Goal: Task Accomplishment & Management: Use online tool/utility

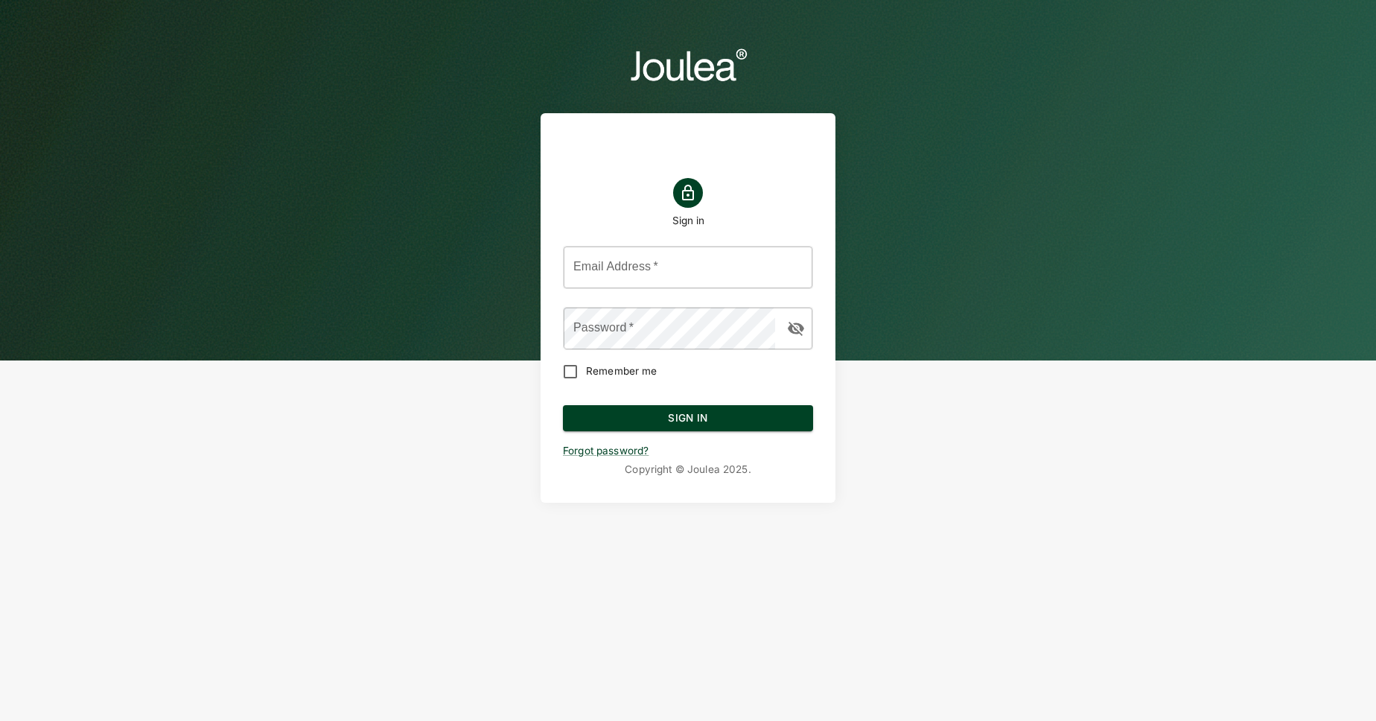
drag, startPoint x: 1294, startPoint y: 214, endPoint x: 1300, endPoint y: 206, distance: 11.2
click at [1294, 215] on header "Sign in Email Address   * Email Address   * Password   * Password   * Remember …" at bounding box center [688, 273] width 1376 height 547
click at [807, 270] on input "Email Address   *" at bounding box center [688, 268] width 249 height 42
click at [797, 270] on keeper-lock "Open Keeper Popup" at bounding box center [797, 267] width 12 height 12
click at [787, 272] on input "Email Address   *" at bounding box center [688, 268] width 249 height 42
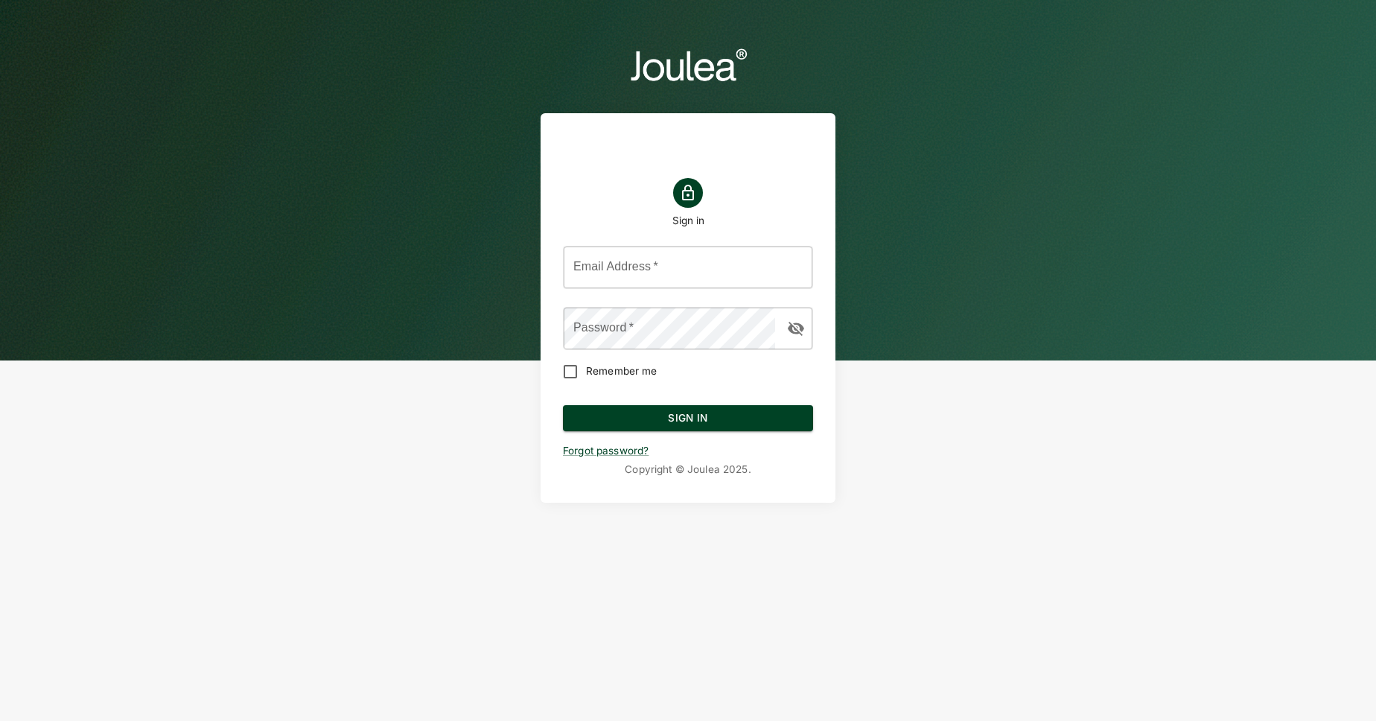
click at [793, 269] on keeper-lock "Open Keeper Popup" at bounding box center [797, 267] width 12 height 12
click at [795, 270] on keeper-lock "Open Keeper Popup" at bounding box center [797, 267] width 12 height 12
click at [796, 269] on keeper-lock "Open Keeper Popup" at bounding box center [797, 267] width 12 height 12
click at [697, 264] on input "Email Address   *" at bounding box center [688, 268] width 249 height 42
type input "[PERSON_NAME][EMAIL_ADDRESS][DOMAIN_NAME]"
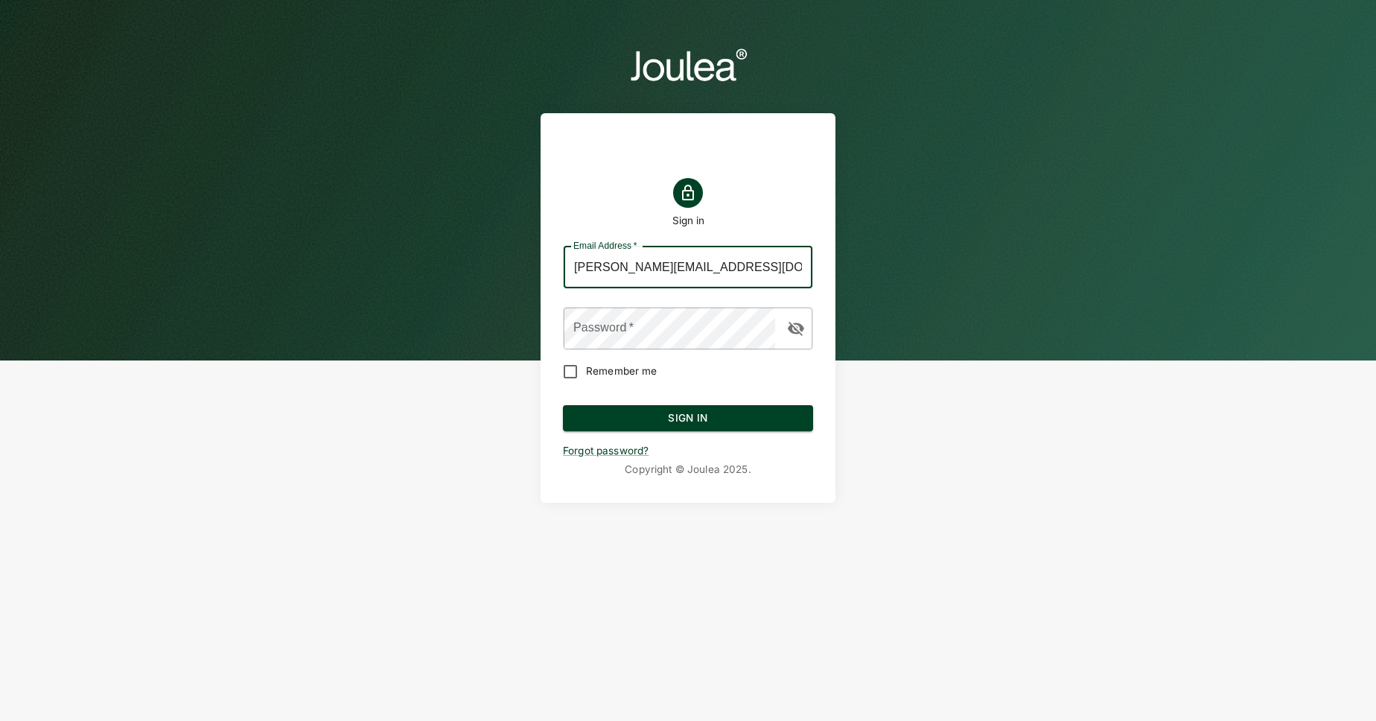
click at [766, 331] on keeper-lock "Open Keeper Popup" at bounding box center [768, 328] width 12 height 12
click at [764, 329] on keeper-lock "Open Keeper Popup" at bounding box center [768, 328] width 12 height 12
click at [768, 331] on keeper-lock "Open Keeper Popup" at bounding box center [768, 328] width 12 height 12
click at [1198, 416] on header "Sign in Email Address   * [PERSON_NAME][EMAIL_ADDRESS][DOMAIN_NAME] Email Addre…" at bounding box center [688, 273] width 1376 height 547
drag, startPoint x: 1012, startPoint y: 218, endPoint x: 785, endPoint y: 267, distance: 232.3
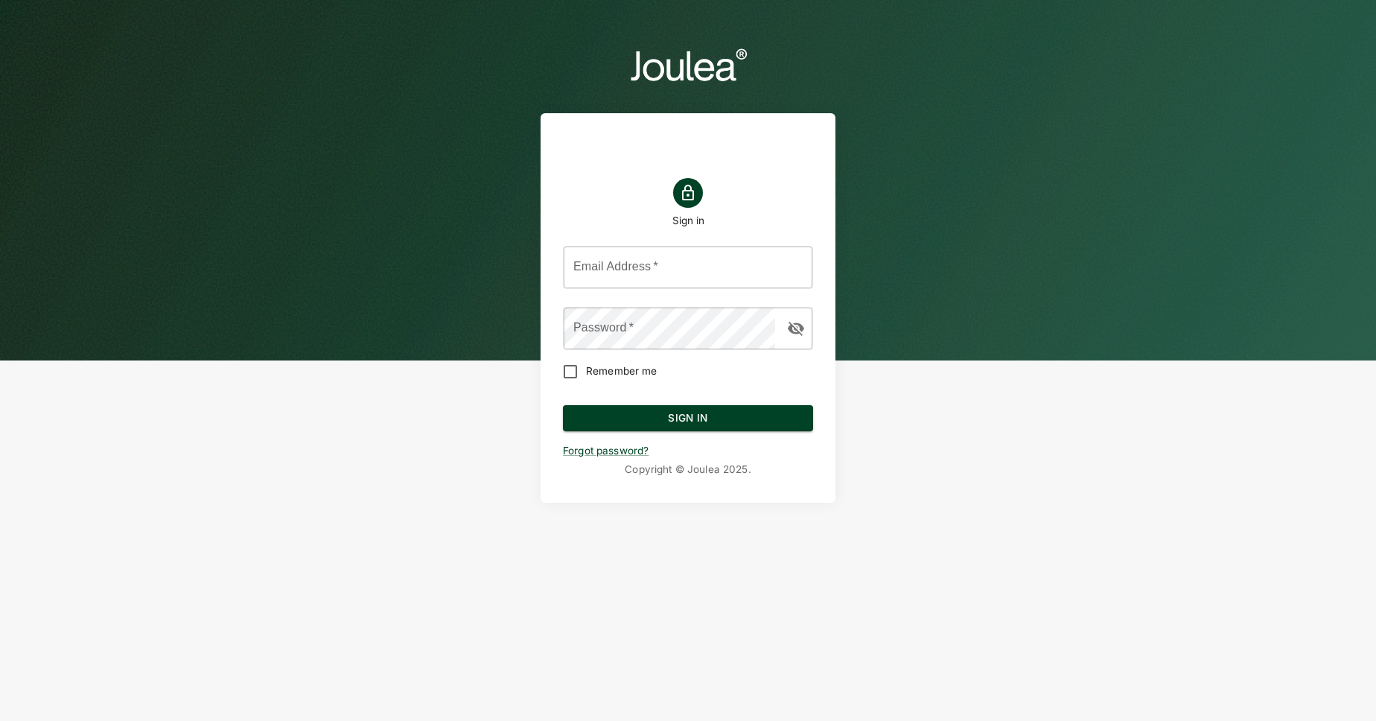
click at [1011, 219] on header "Sign in Email Address   * Email Address   * Password   * Password   * Remember …" at bounding box center [688, 273] width 1376 height 547
click at [796, 269] on keeper-lock "Open Keeper Popup" at bounding box center [797, 267] width 12 height 12
click at [796, 265] on keeper-lock "Open Keeper Popup" at bounding box center [797, 267] width 12 height 12
click at [800, 268] on keeper-lock "Open Keeper Popup" at bounding box center [797, 267] width 12 height 12
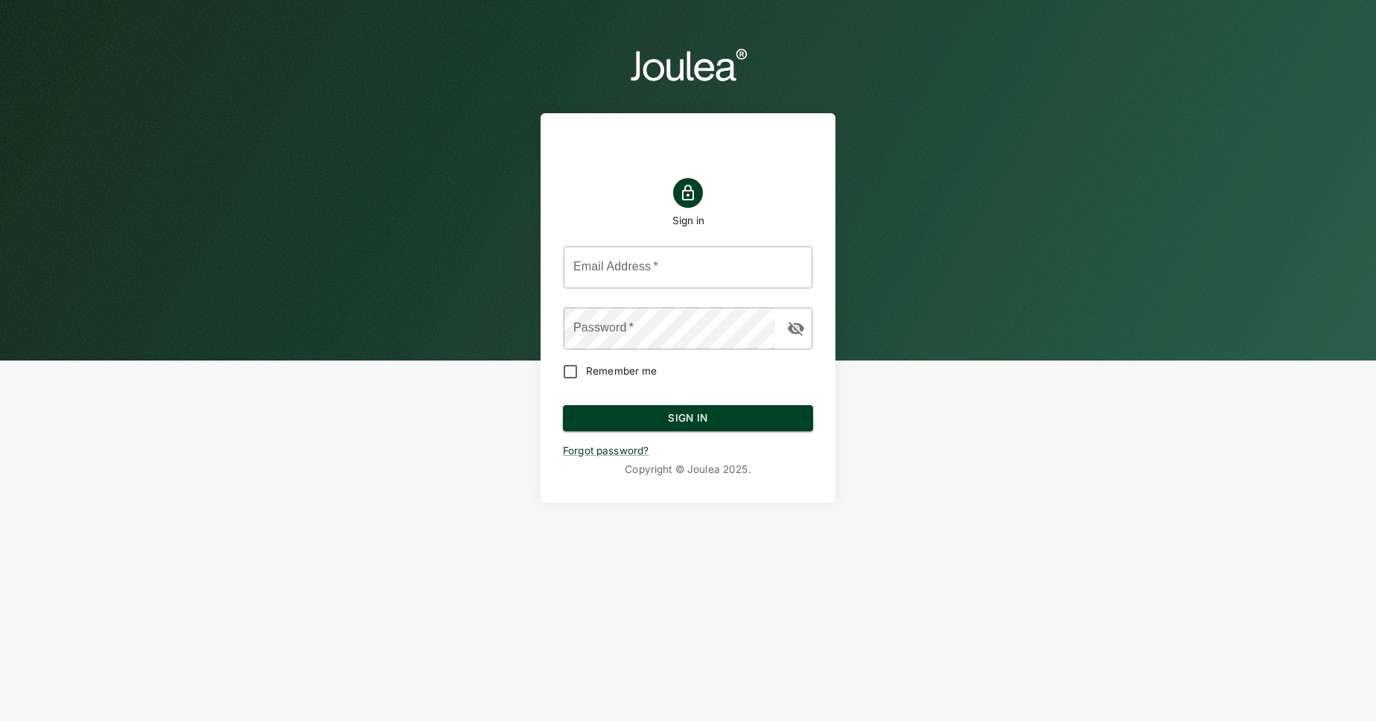
click at [795, 268] on keeper-lock "Open Keeper Popup" at bounding box center [797, 267] width 12 height 12
click at [795, 270] on keeper-lock "Open Keeper Popup" at bounding box center [797, 267] width 12 height 12
click at [785, 270] on input "Email Address   *" at bounding box center [688, 268] width 249 height 42
click at [796, 272] on keeper-lock "Open Keeper Popup" at bounding box center [797, 267] width 12 height 12
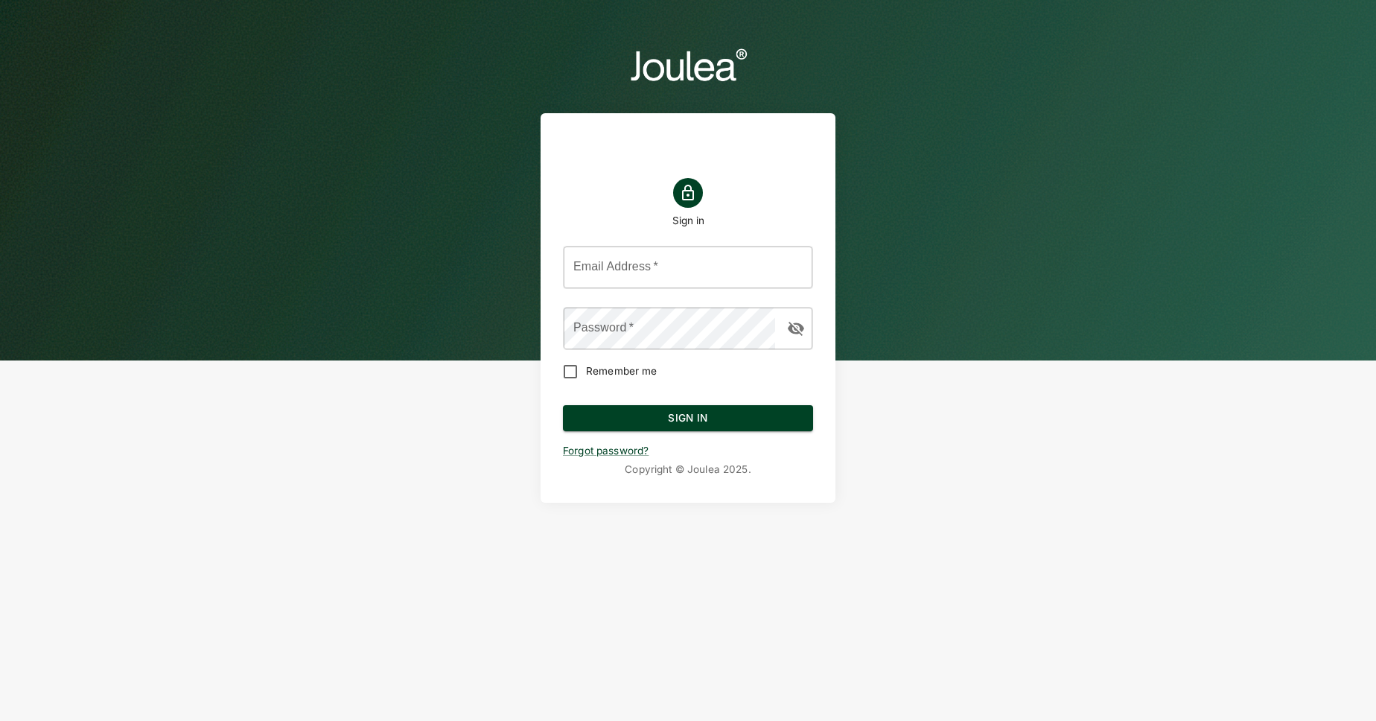
click at [768, 327] on keeper-lock "Open Keeper Popup" at bounding box center [768, 328] width 12 height 12
type input "admin@joulea.com"
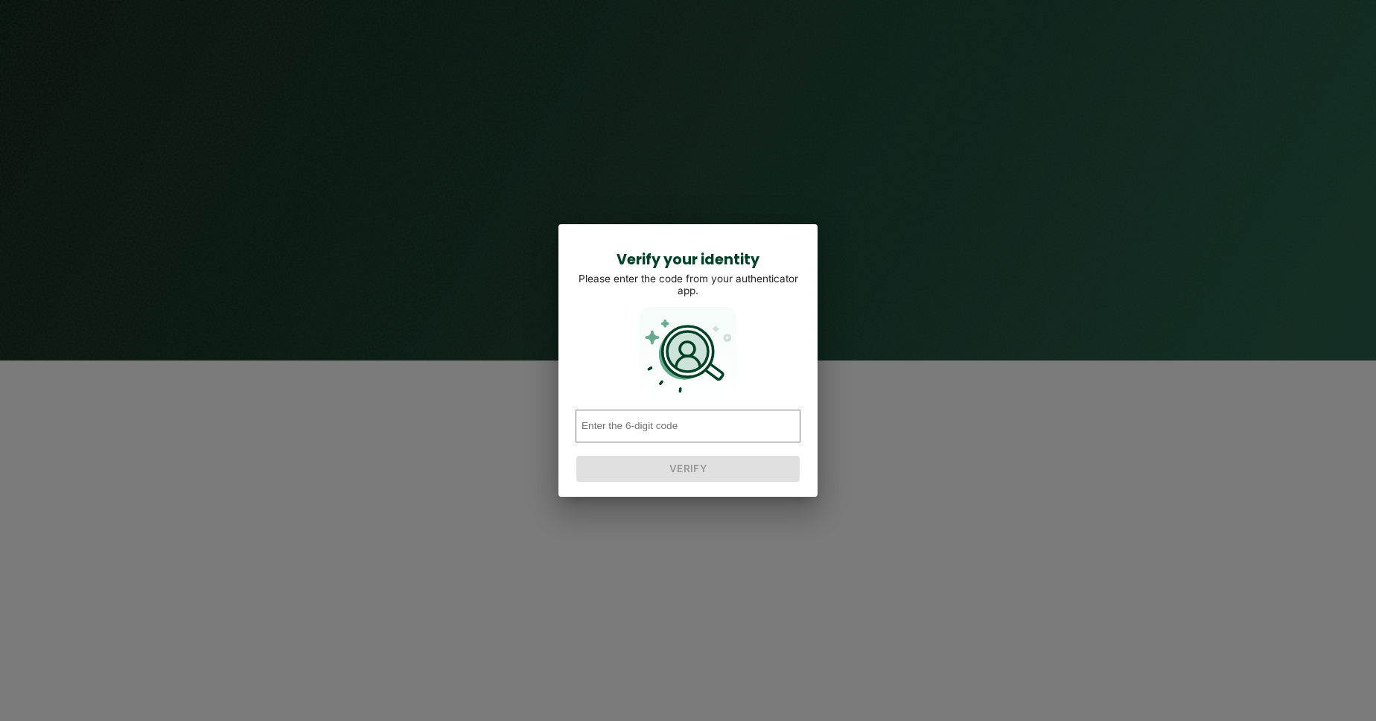
click at [703, 422] on input "number" at bounding box center [688, 426] width 225 height 33
type input "027909"
click at [727, 460] on button "Verify" at bounding box center [687, 469] width 223 height 27
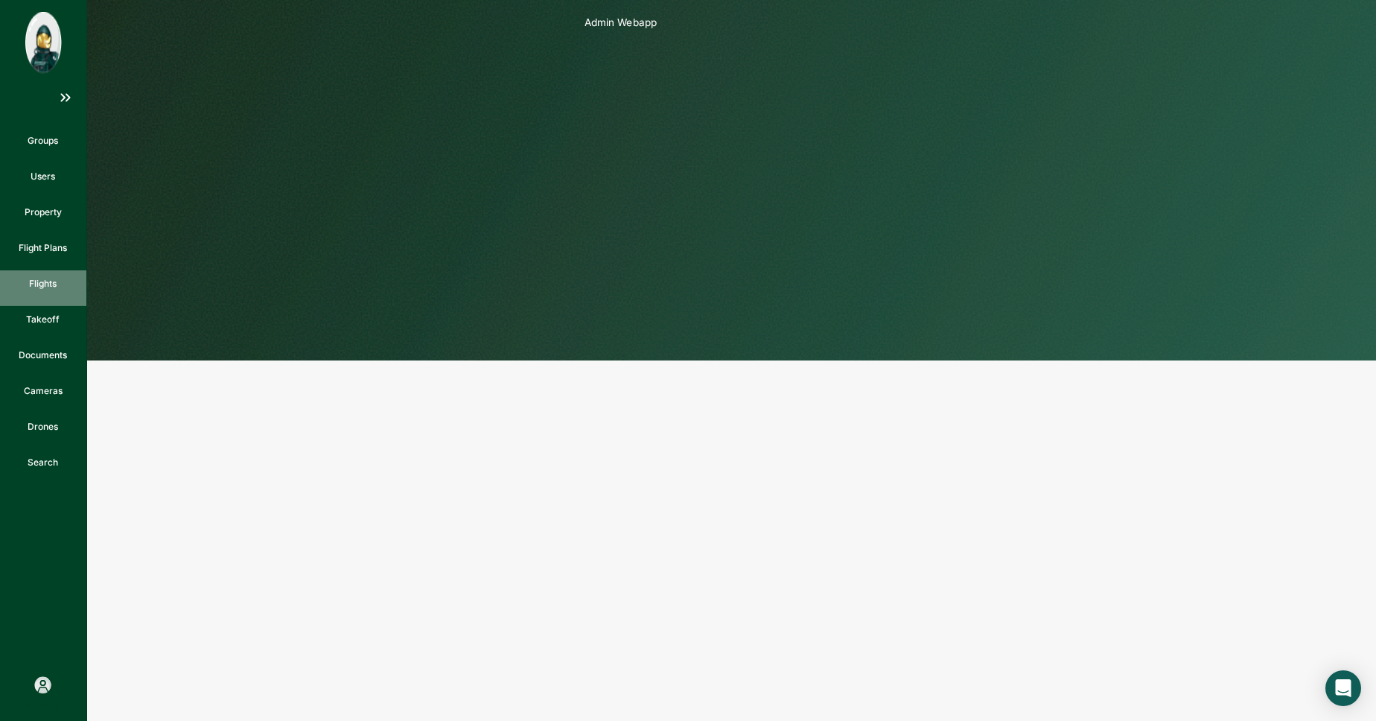
click at [43, 275] on div "Flights" at bounding box center [43, 288] width 86 height 36
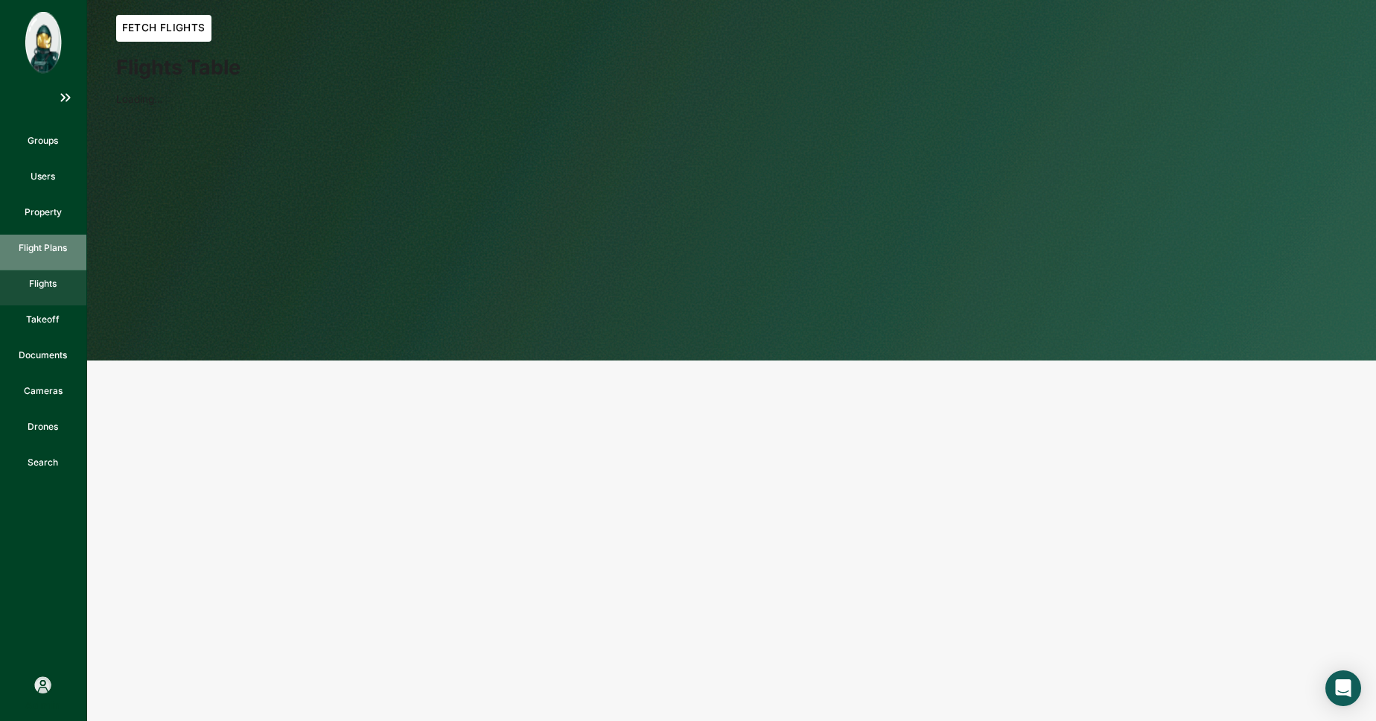
click at [50, 250] on p "Flight Plans" at bounding box center [43, 247] width 48 height 13
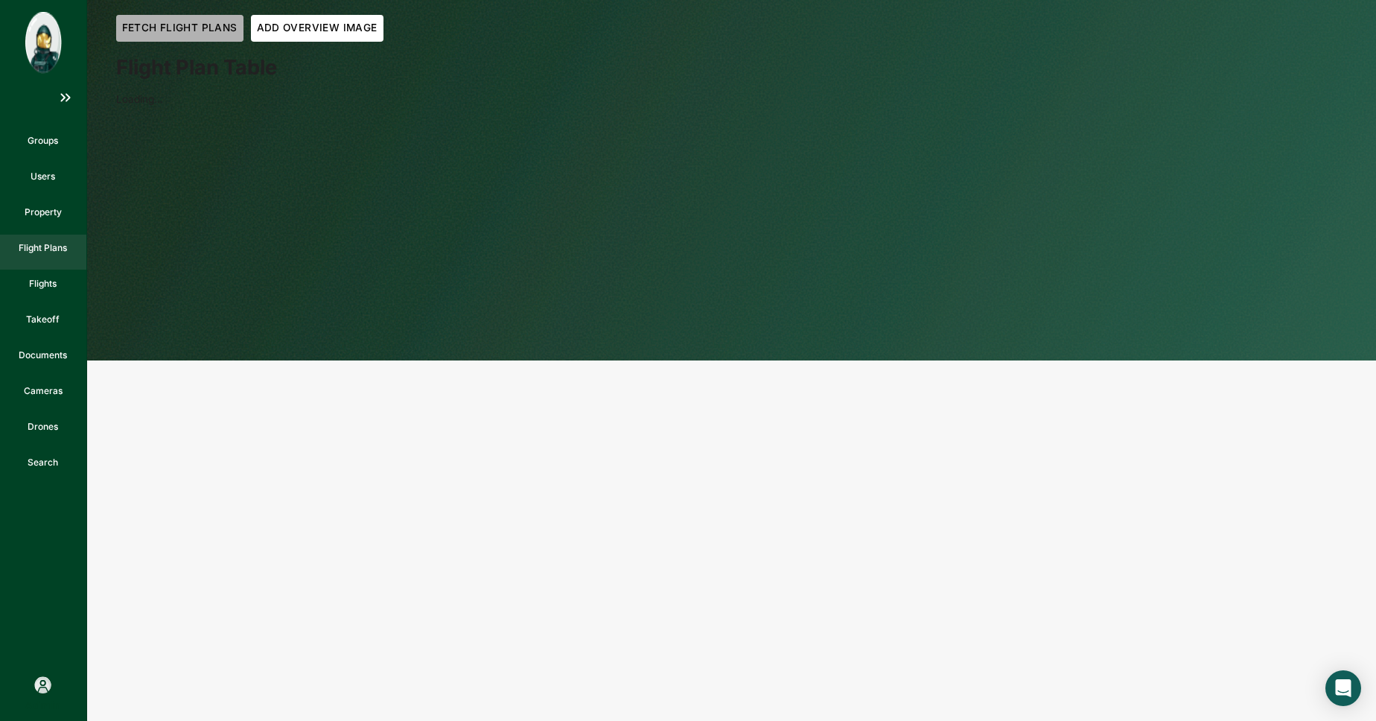
click at [199, 36] on button "Fetch Flight Plans" at bounding box center [179, 28] width 127 height 27
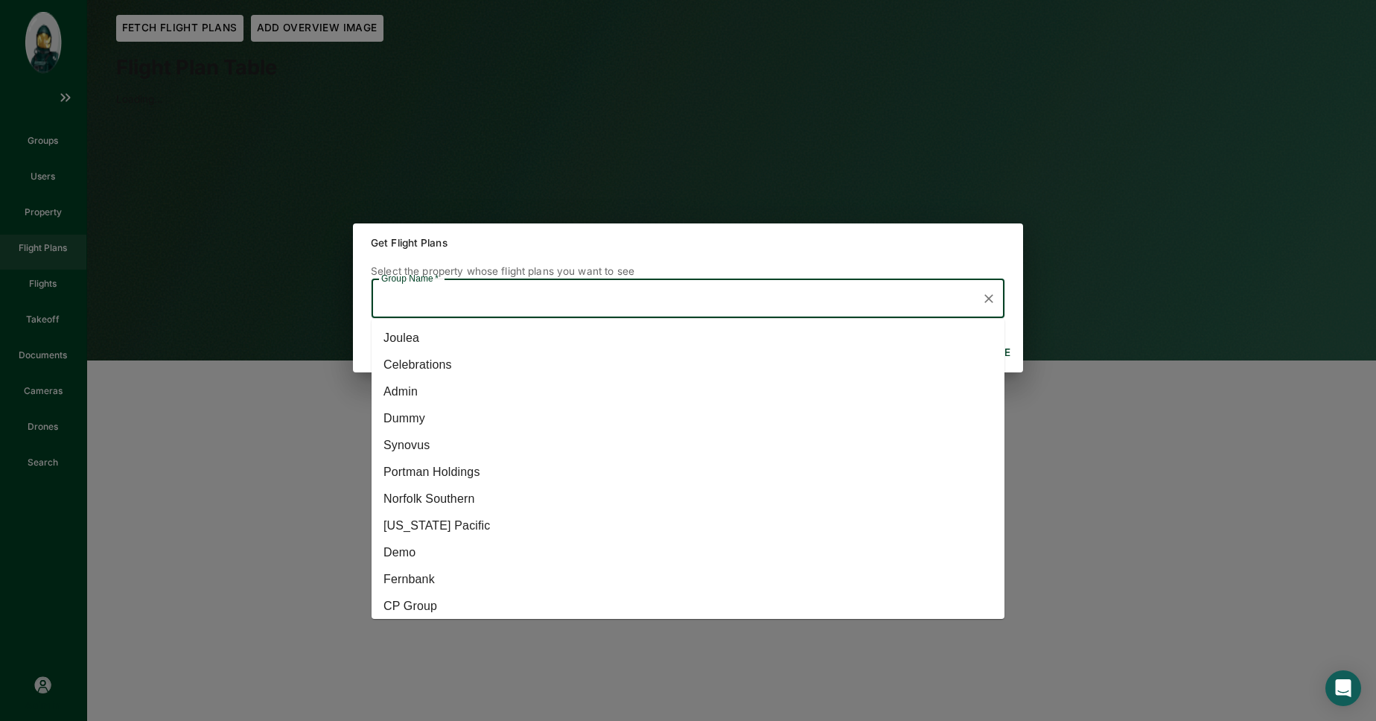
click at [613, 294] on input "Group Name   *" at bounding box center [676, 299] width 597 height 26
click at [478, 503] on li "Norfolk Southern" at bounding box center [688, 499] width 633 height 27
type input "Norfolk Southern"
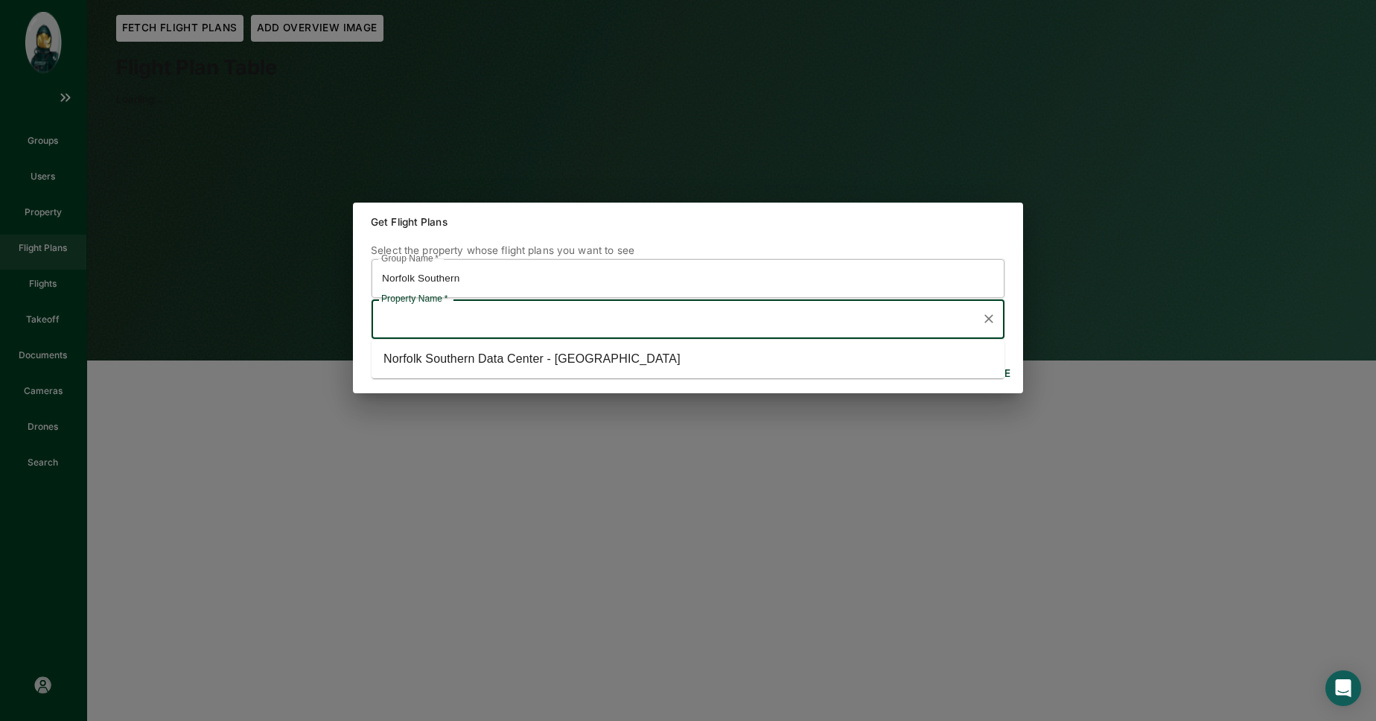
click at [542, 312] on input "Property Name   *" at bounding box center [676, 319] width 597 height 26
click at [537, 359] on li "Norfolk Southern Data Center - Tucker" at bounding box center [688, 359] width 633 height 27
type input "Norfolk Southern Data Center - Tucker"
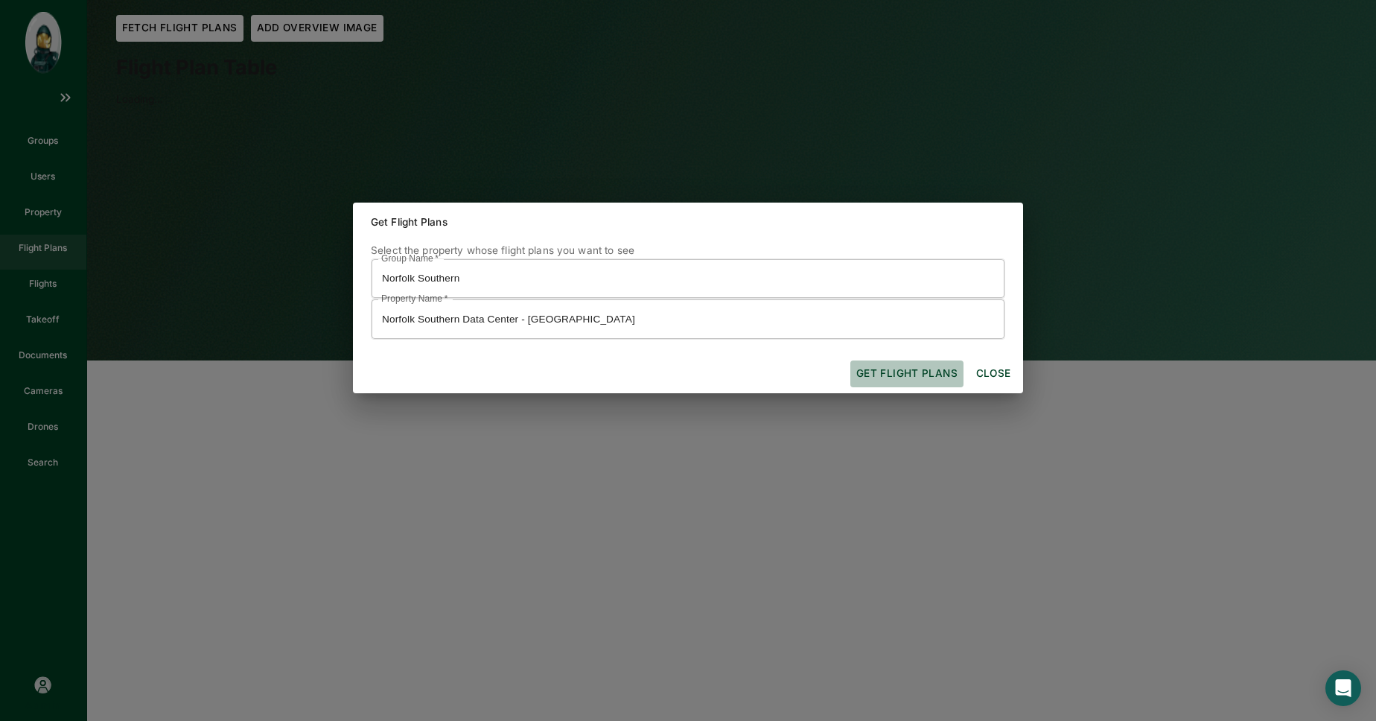
click at [938, 376] on button "Get flight plans" at bounding box center [907, 373] width 113 height 27
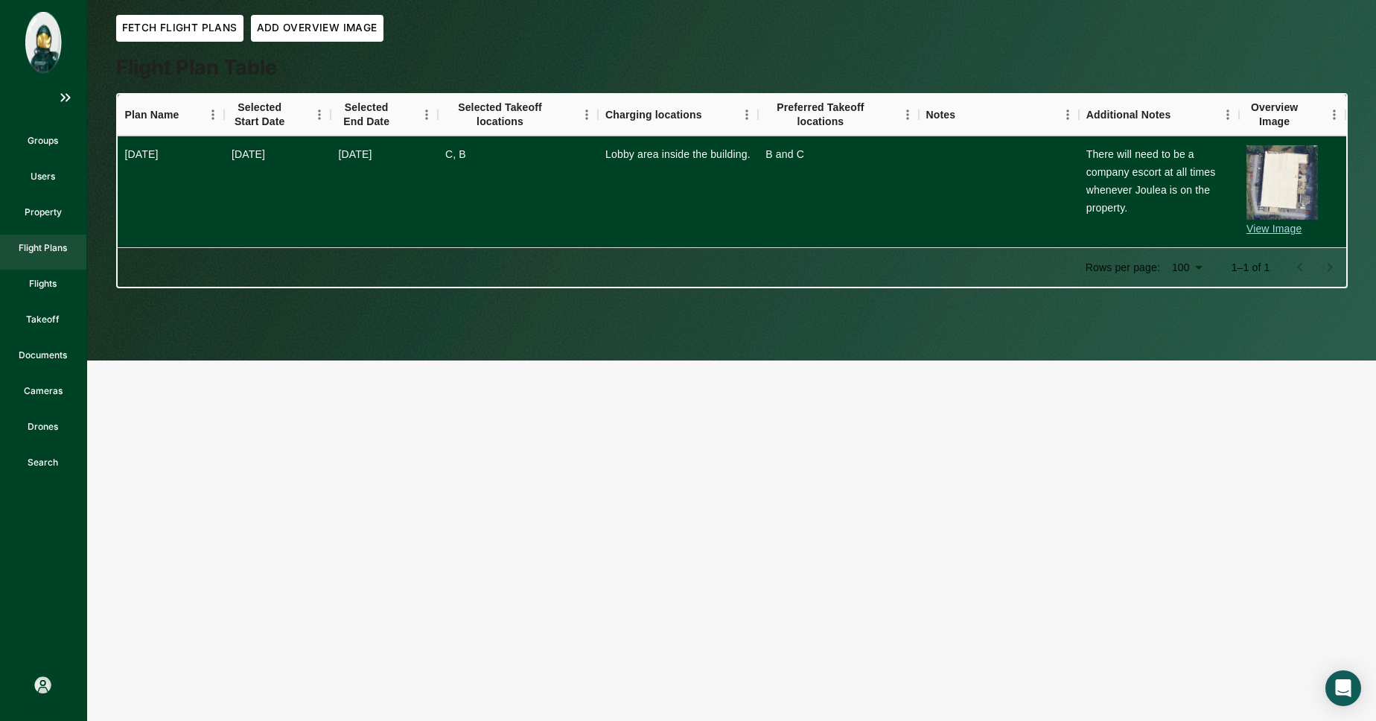
drag, startPoint x: 643, startPoint y: 165, endPoint x: 638, endPoint y: 156, distance: 10.0
click at [641, 159] on div "Lobby area inside the building." at bounding box center [678, 191] width 160 height 111
click at [638, 156] on div "Lobby area inside the building." at bounding box center [677, 154] width 145 height 18
click at [38, 252] on p "Flight Plans" at bounding box center [43, 247] width 48 height 13
click at [54, 283] on p "Flights" at bounding box center [43, 283] width 28 height 13
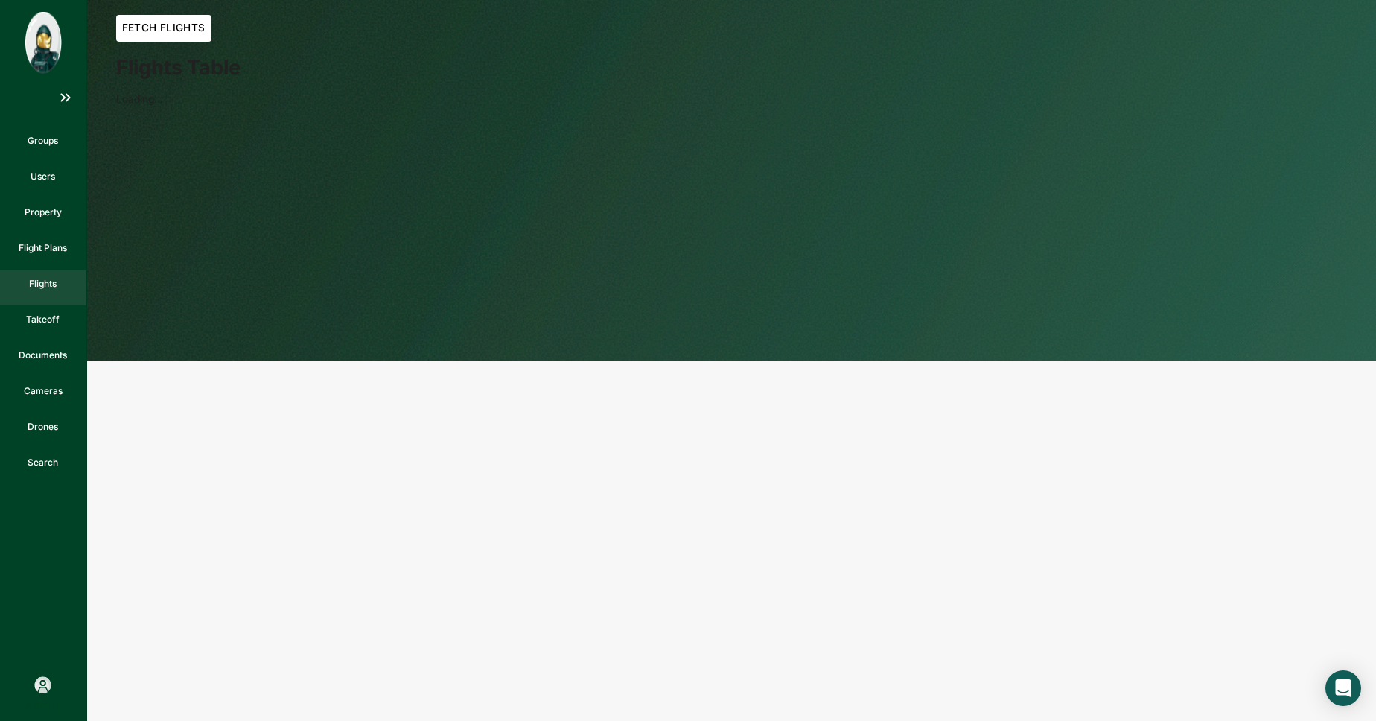
click at [175, 31] on button "Fetch Flights" at bounding box center [163, 28] width 95 height 27
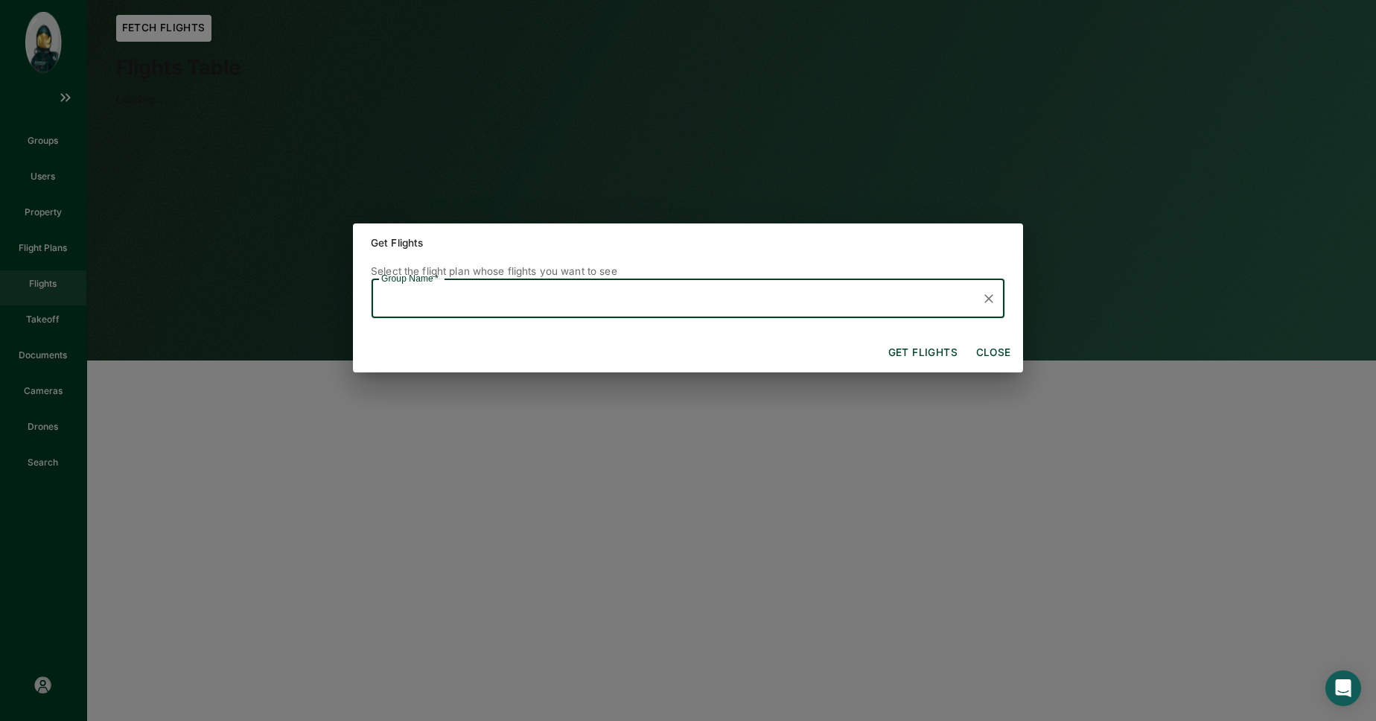
click at [604, 308] on input "Group Name   *" at bounding box center [676, 299] width 597 height 26
click at [713, 288] on input "Group Name   *" at bounding box center [676, 299] width 597 height 26
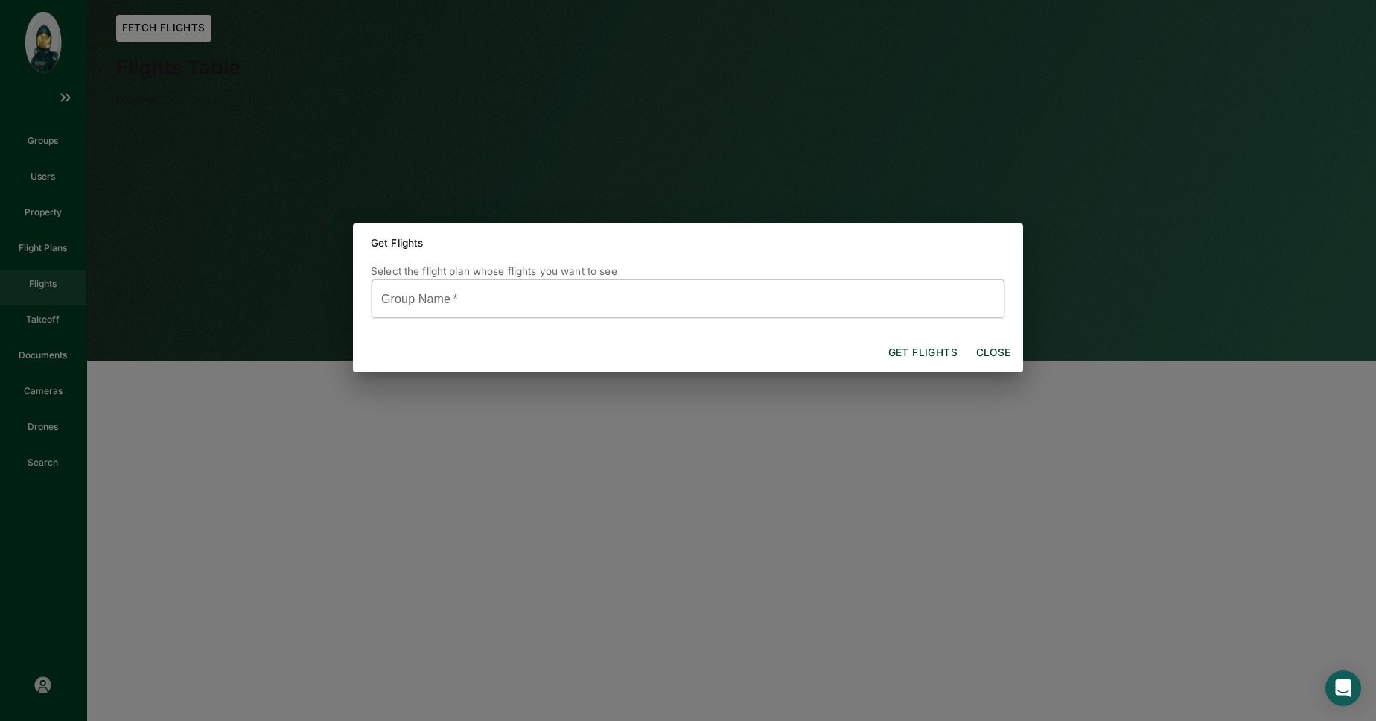
click at [496, 345] on div "Get flights Close" at bounding box center [688, 353] width 670 height 39
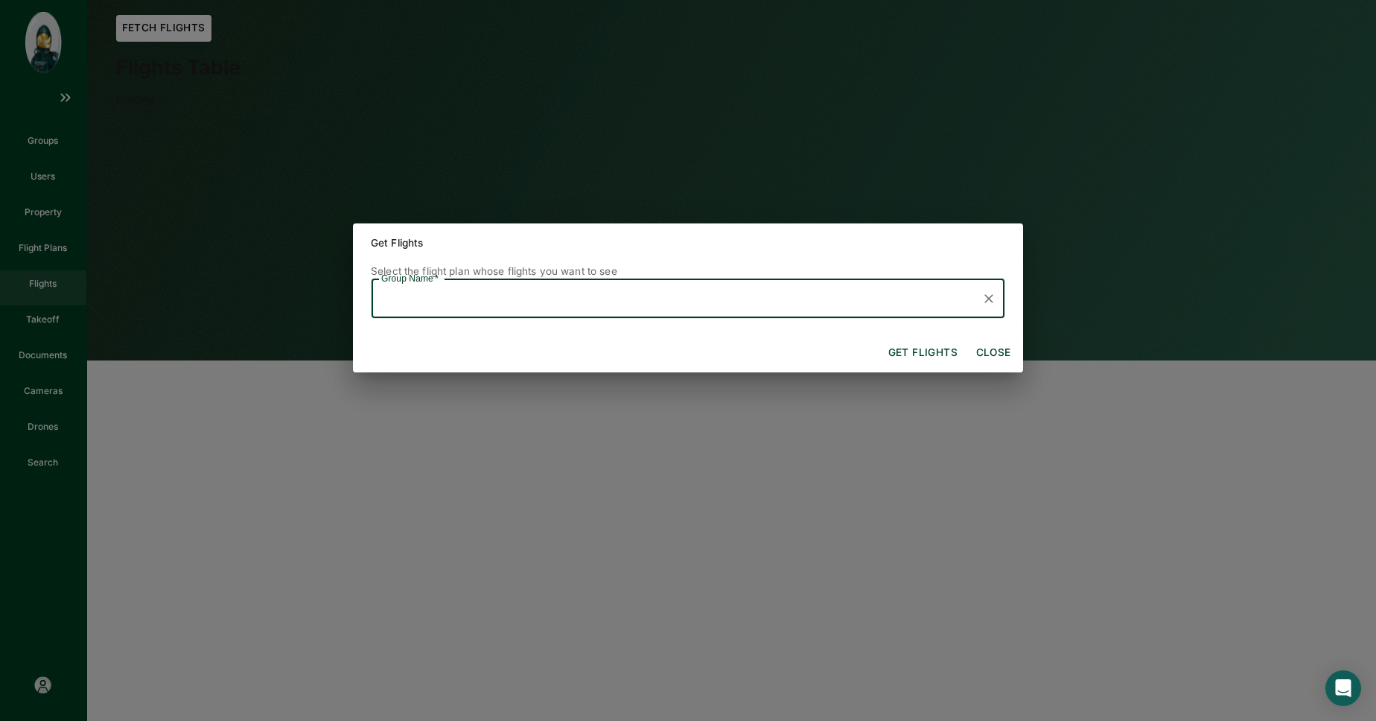
click at [480, 300] on input "Group Name   *" at bounding box center [676, 299] width 597 height 26
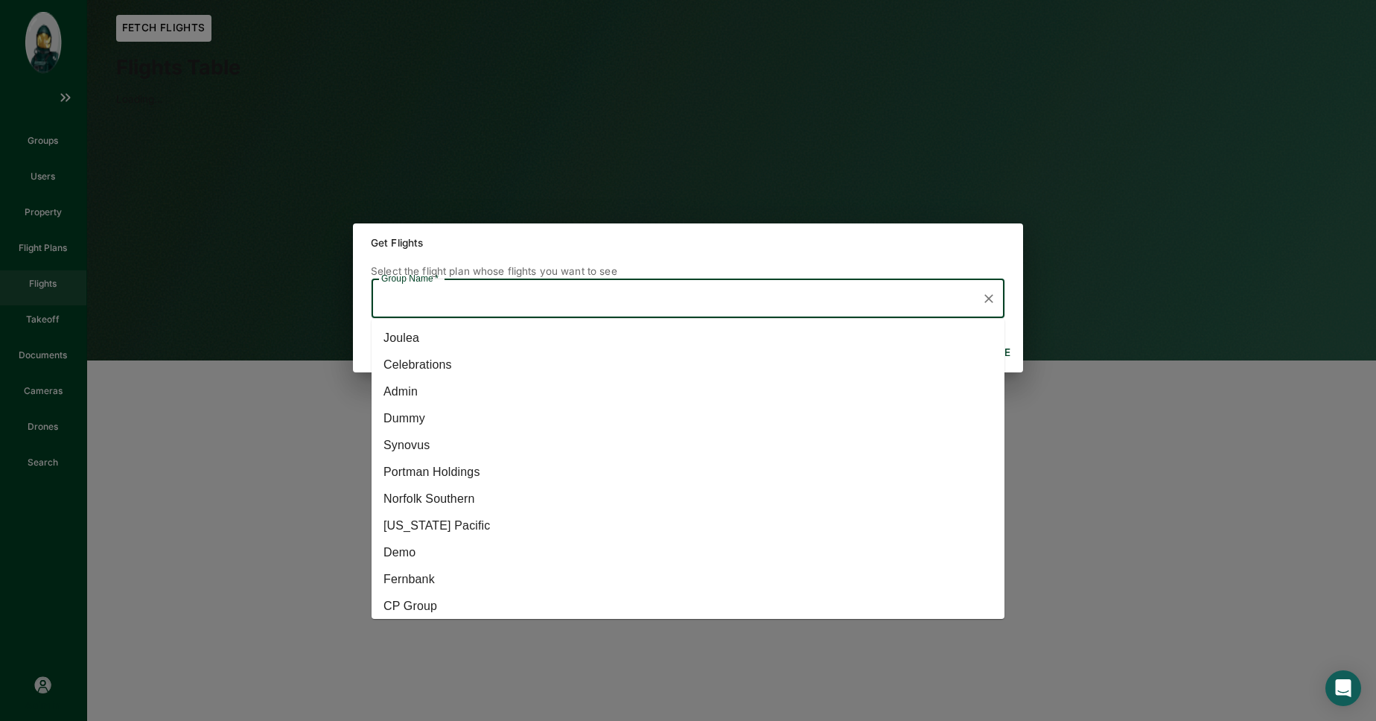
click at [559, 492] on li "Norfolk Southern" at bounding box center [688, 499] width 633 height 27
type input "Norfolk Southern"
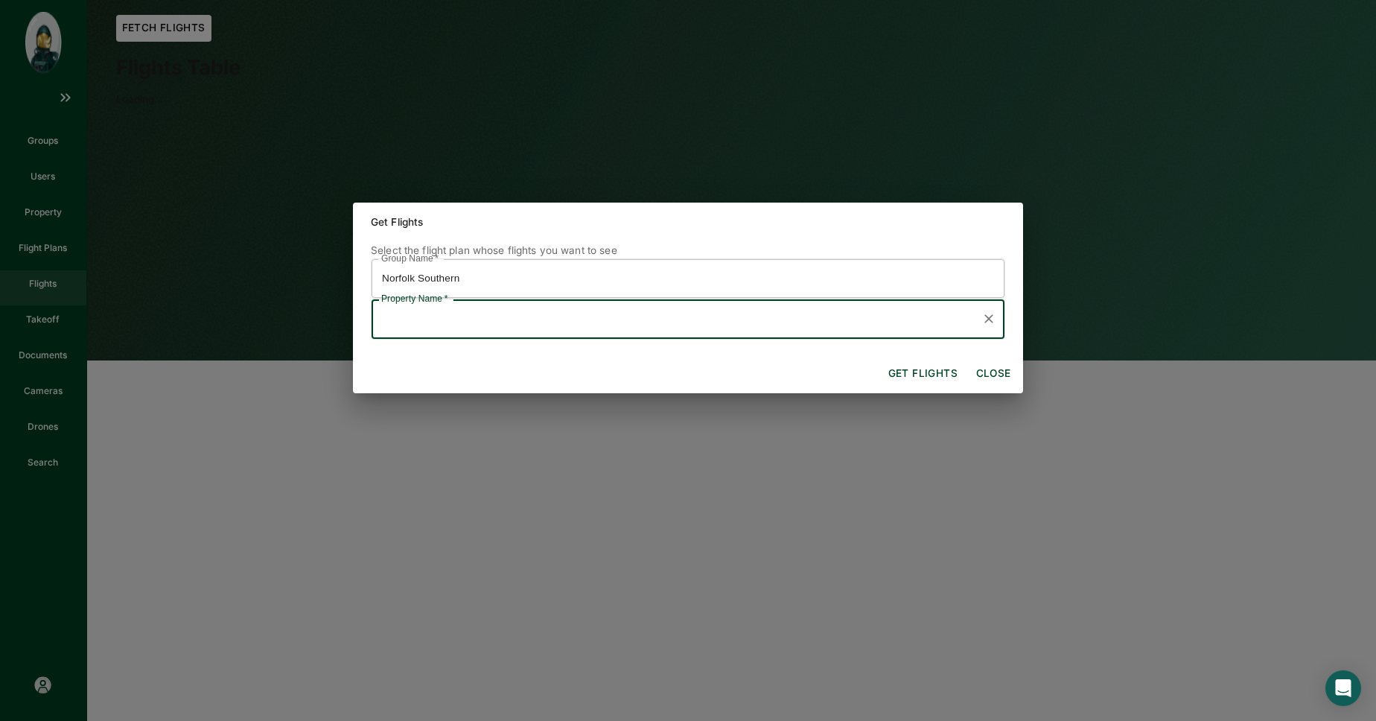
click at [536, 317] on input "Property Name   *" at bounding box center [676, 319] width 597 height 26
click at [541, 359] on li "Norfolk Southern Data Center - Tucker" at bounding box center [688, 359] width 633 height 27
type input "Norfolk Southern Data Center - Tucker"
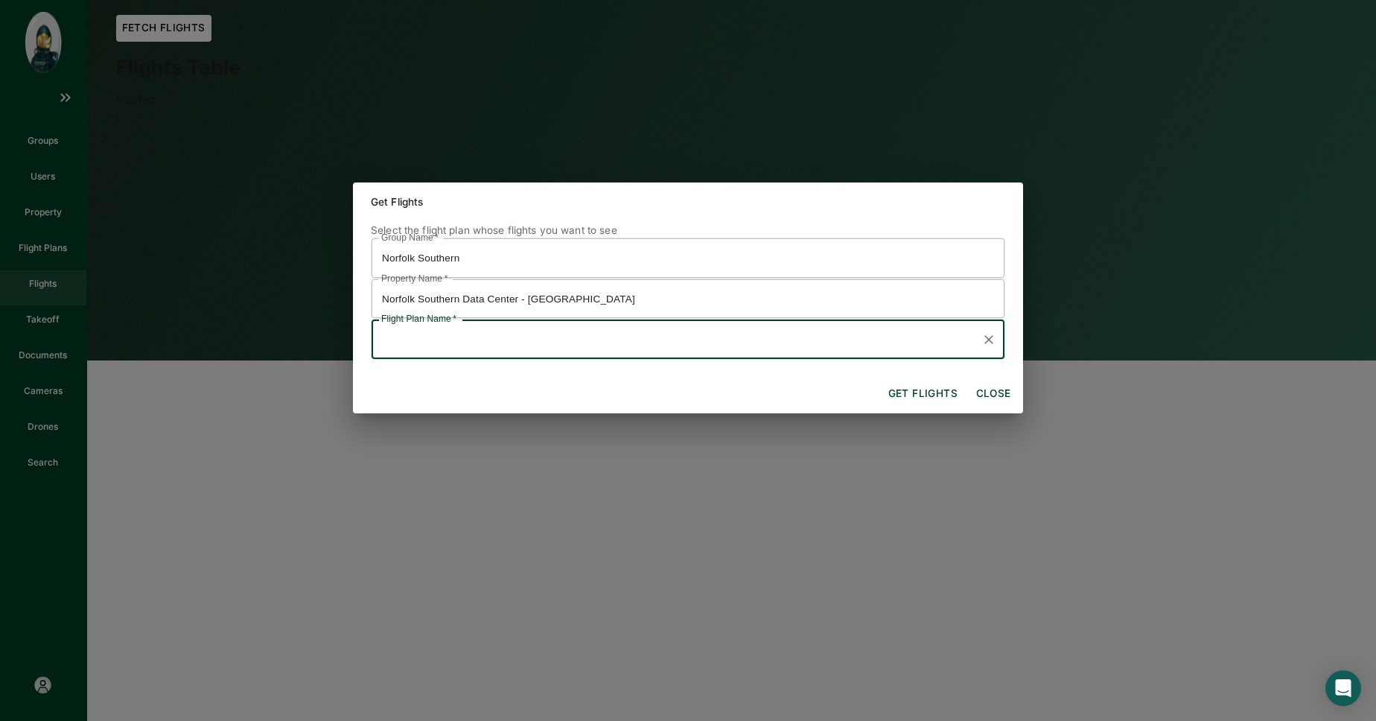
click at [768, 349] on input "Flight Plan Name   *" at bounding box center [676, 339] width 597 height 26
click at [676, 381] on li "Mar '25" at bounding box center [688, 379] width 633 height 27
type input "Mar '25"
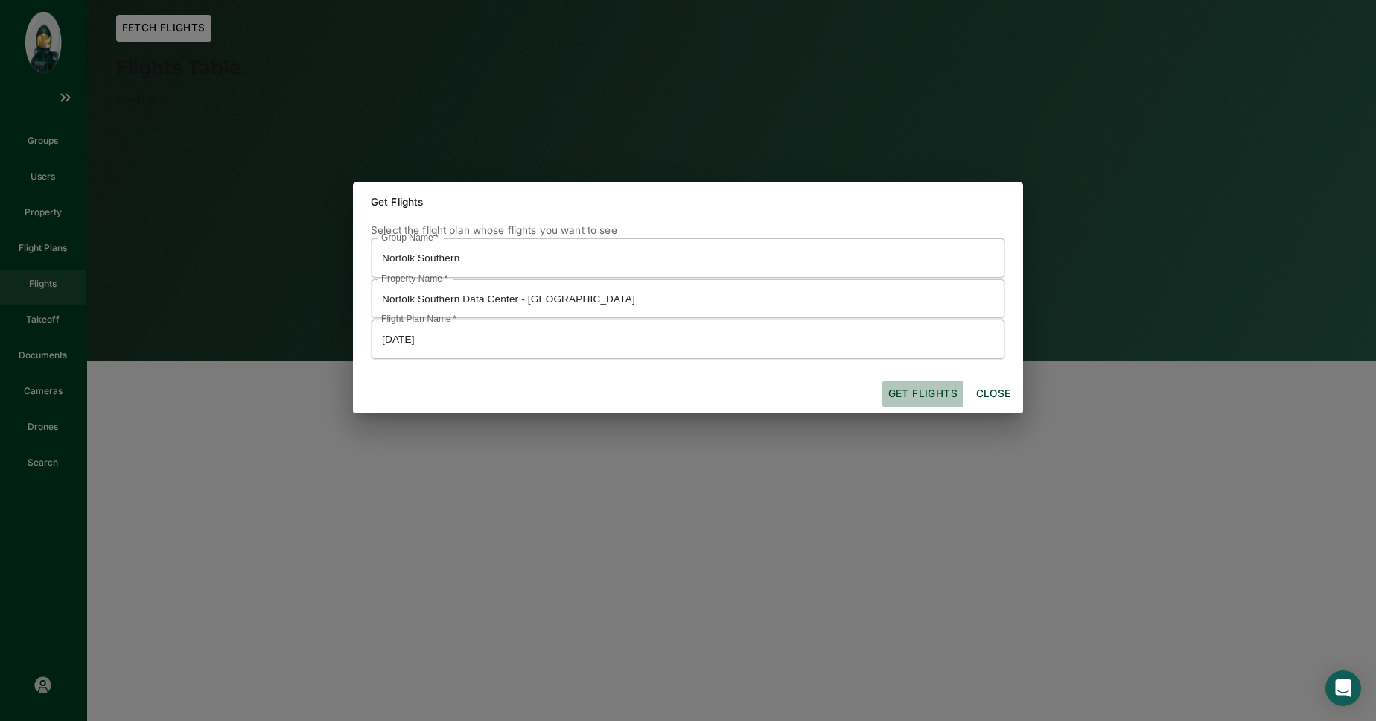
click at [924, 395] on button "Get flights" at bounding box center [923, 394] width 81 height 27
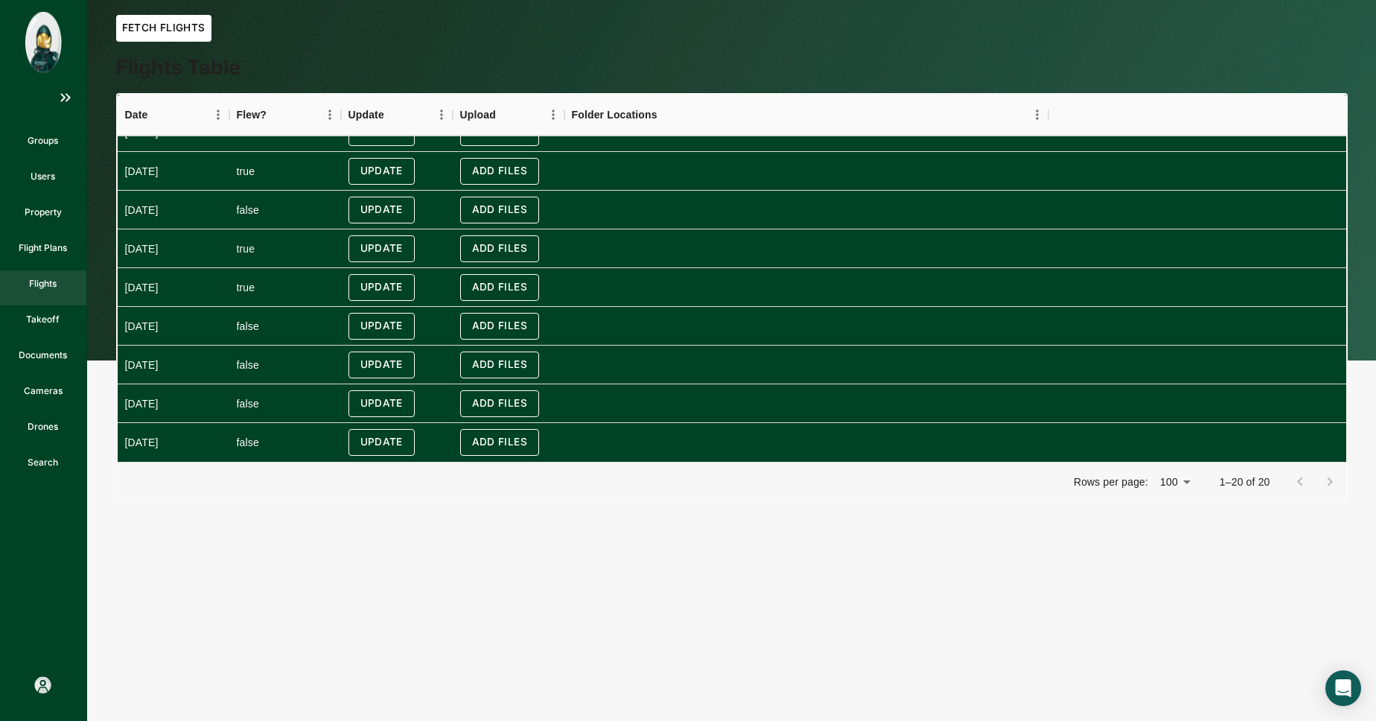
scroll to position [181, 0]
click at [160, 27] on button "Fetch Flights" at bounding box center [163, 28] width 95 height 27
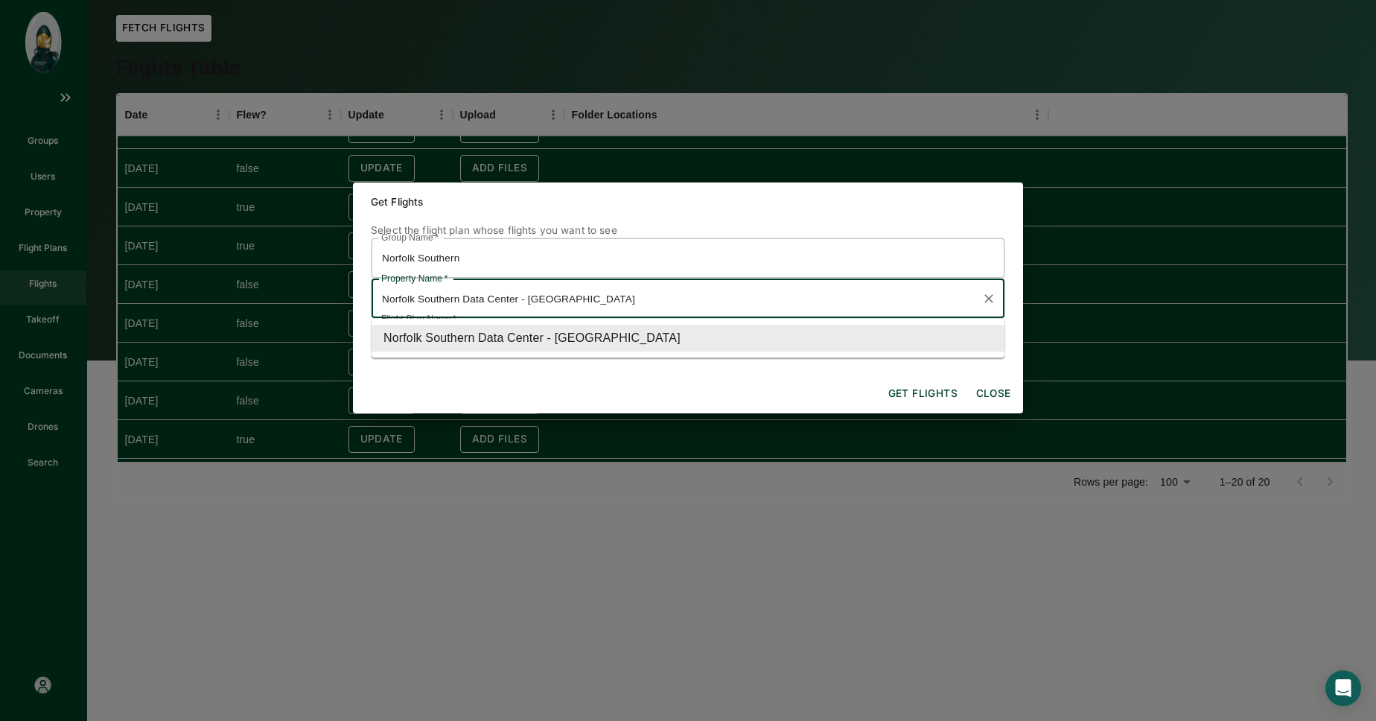
click at [576, 296] on input "Norfolk Southern Data Center - Tucker" at bounding box center [676, 299] width 597 height 26
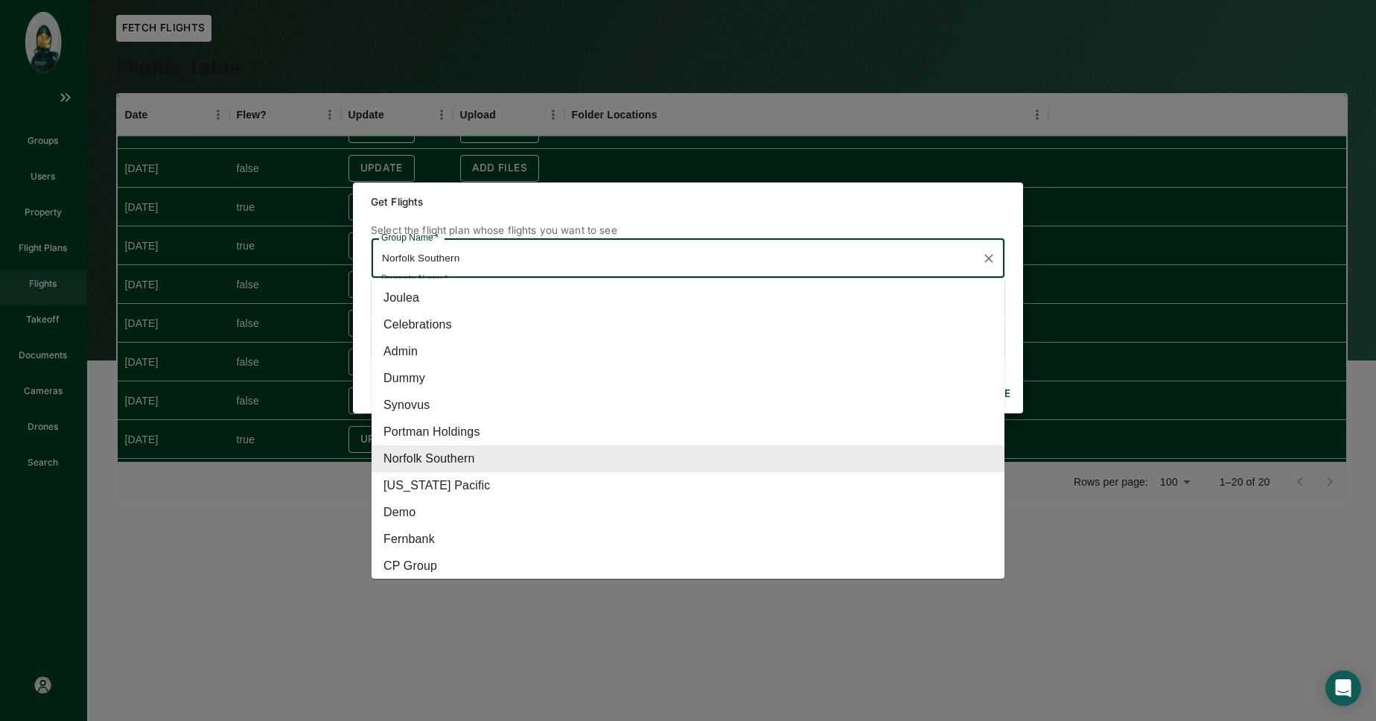
click at [932, 259] on input "Norfolk Southern" at bounding box center [676, 258] width 597 height 26
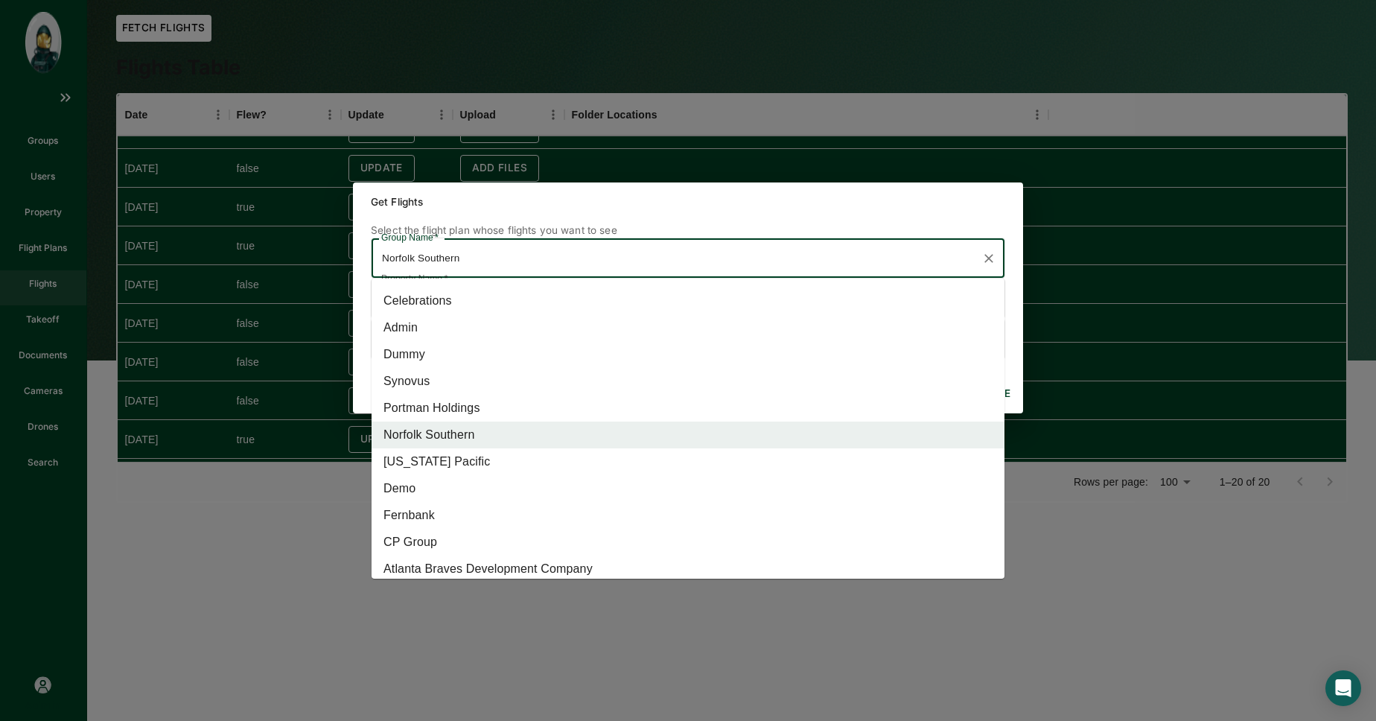
scroll to position [34, 0]
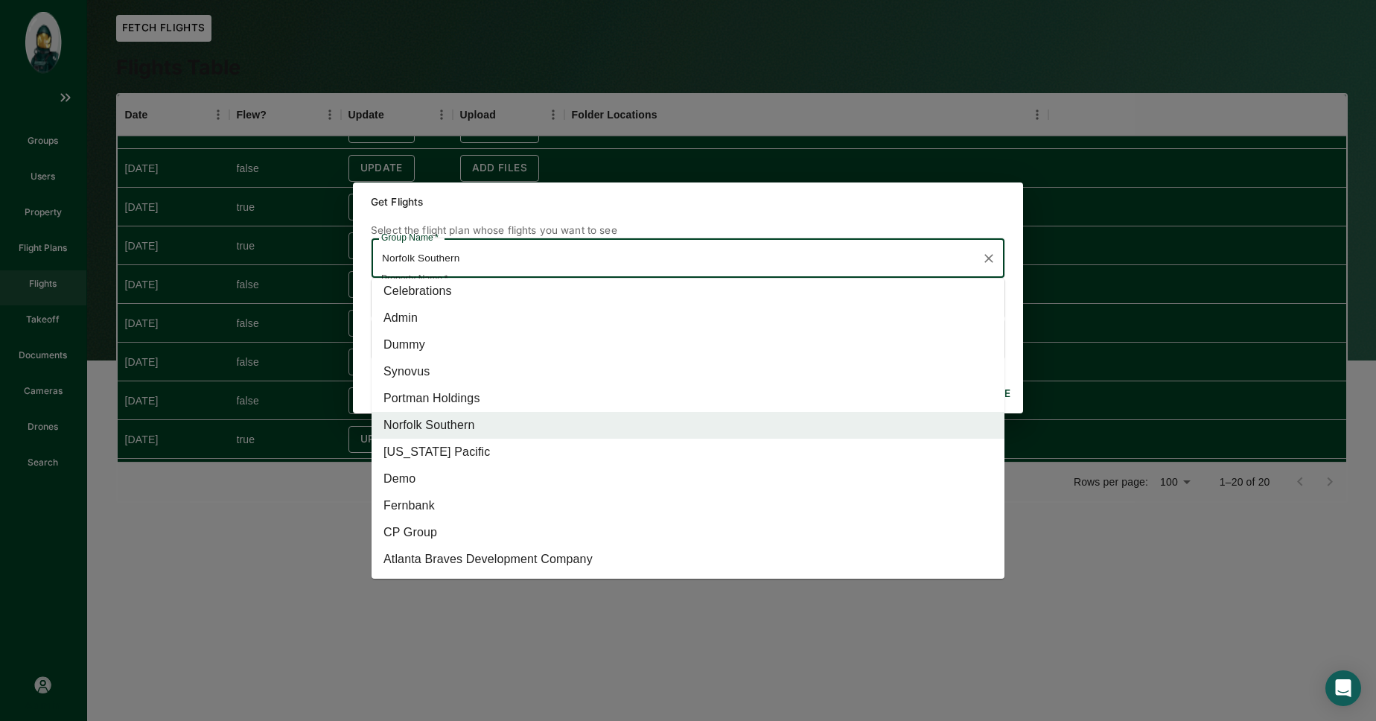
click at [477, 533] on li "CP Group" at bounding box center [688, 532] width 633 height 27
type input "CP Group"
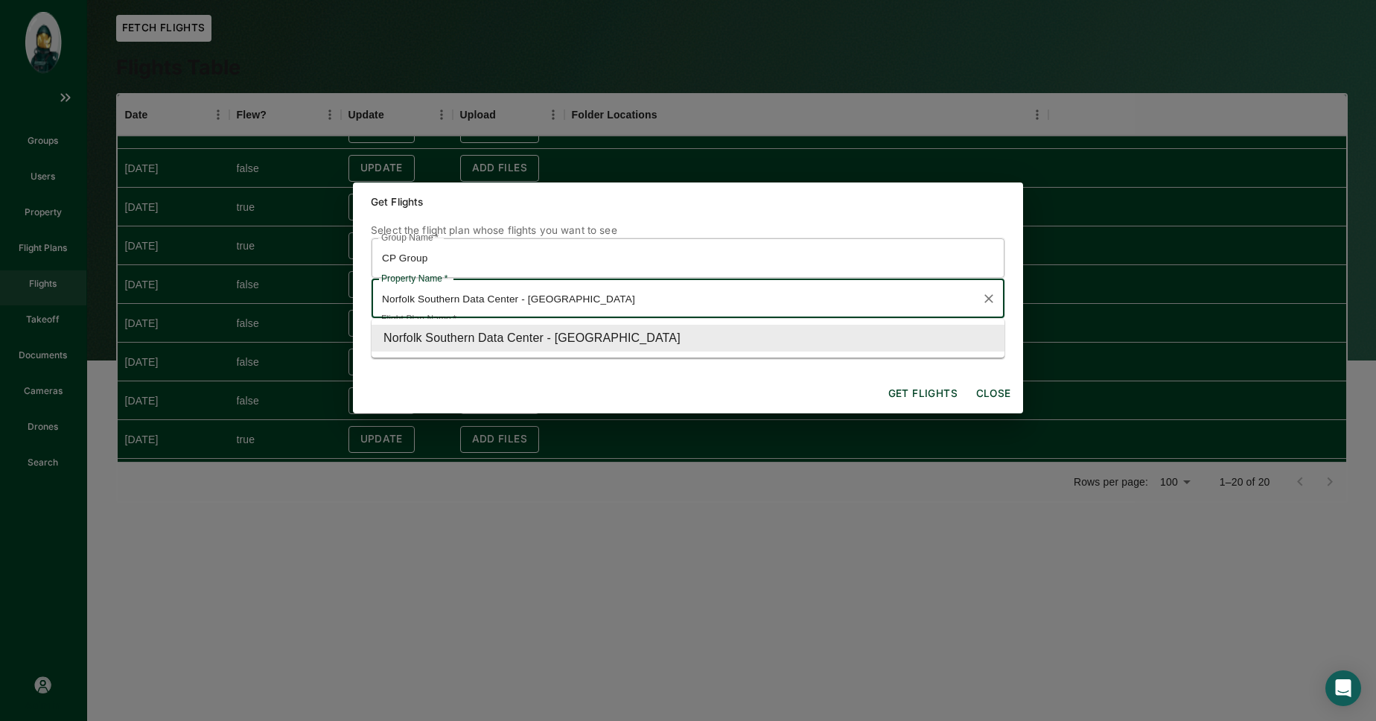
click at [554, 301] on input "Norfolk Southern Data Center - Tucker" at bounding box center [676, 299] width 597 height 26
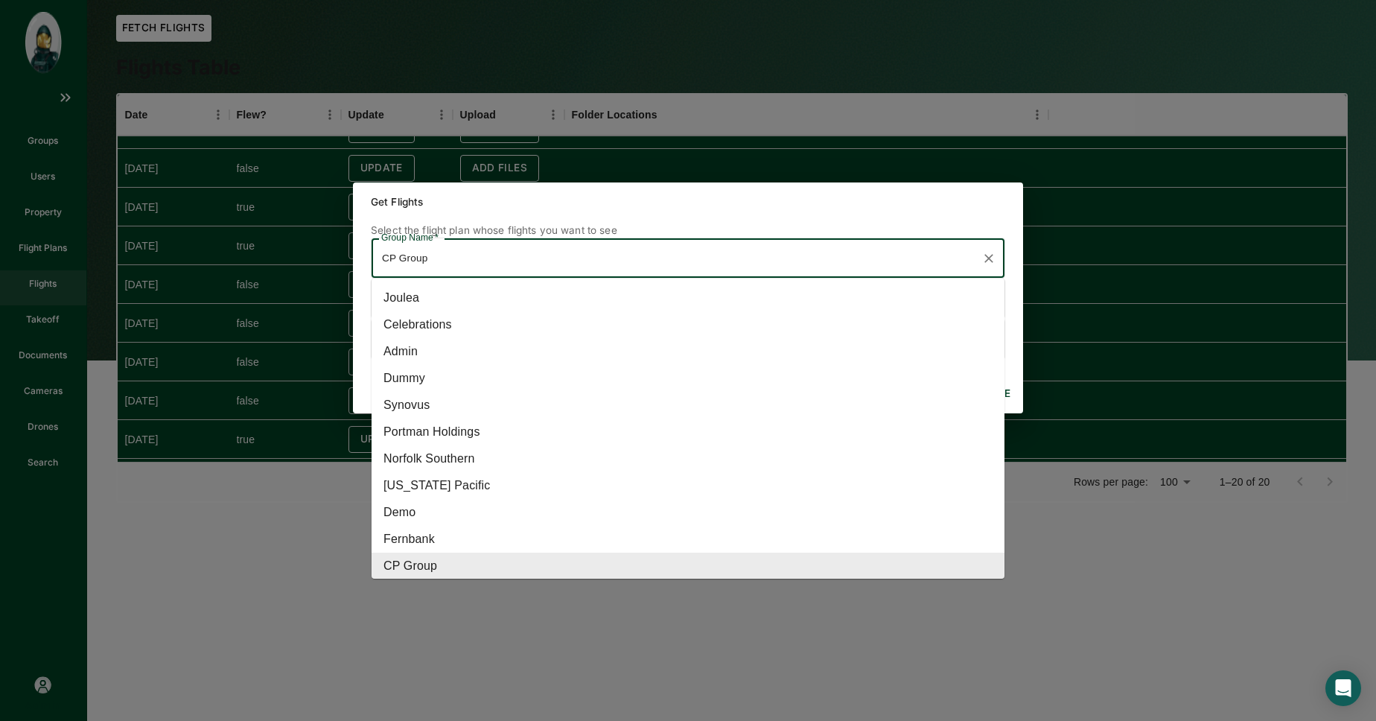
click at [589, 253] on input "CP Group" at bounding box center [676, 258] width 597 height 26
click at [575, 264] on input "CP Group" at bounding box center [676, 258] width 597 height 26
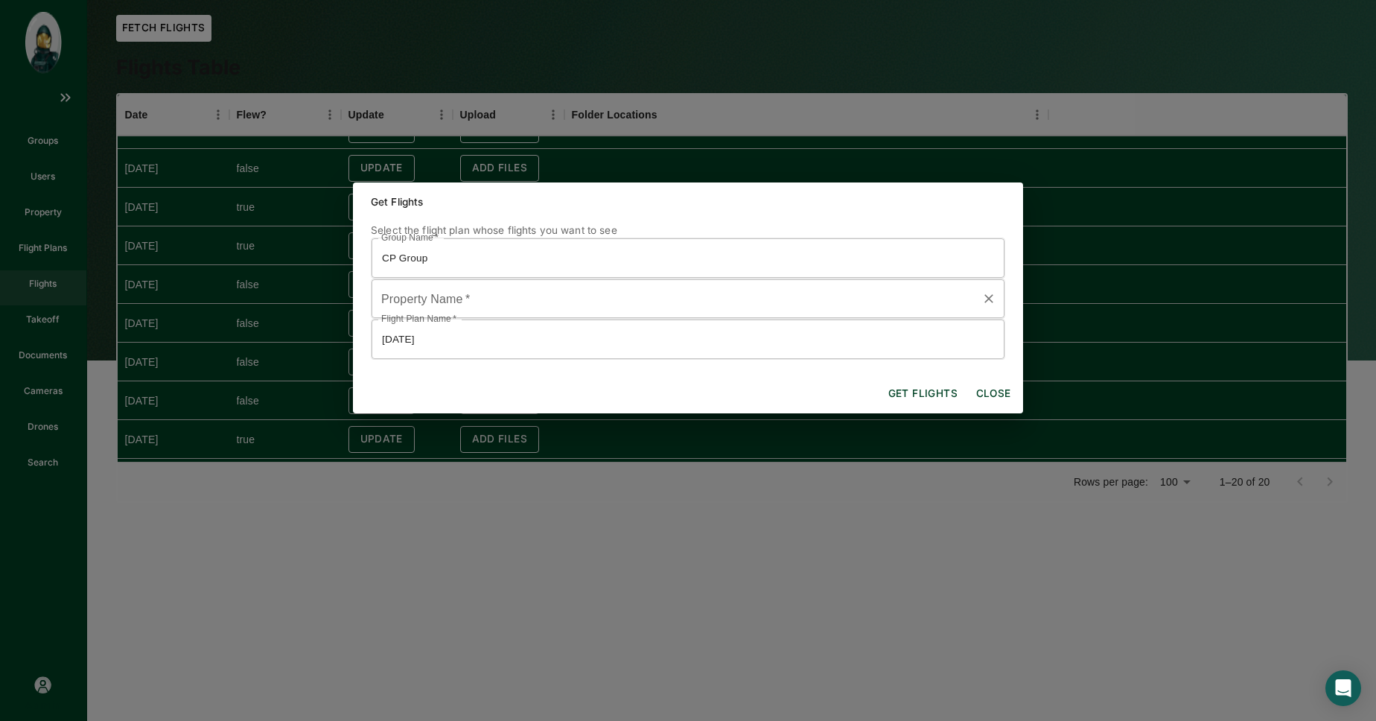
drag, startPoint x: 860, startPoint y: 232, endPoint x: 748, endPoint y: 285, distance: 124.3
click at [860, 232] on p "Select the flight plan whose flights you want to see" at bounding box center [688, 230] width 635 height 15
click at [687, 311] on input "Property Name   *" at bounding box center [676, 299] width 597 height 26
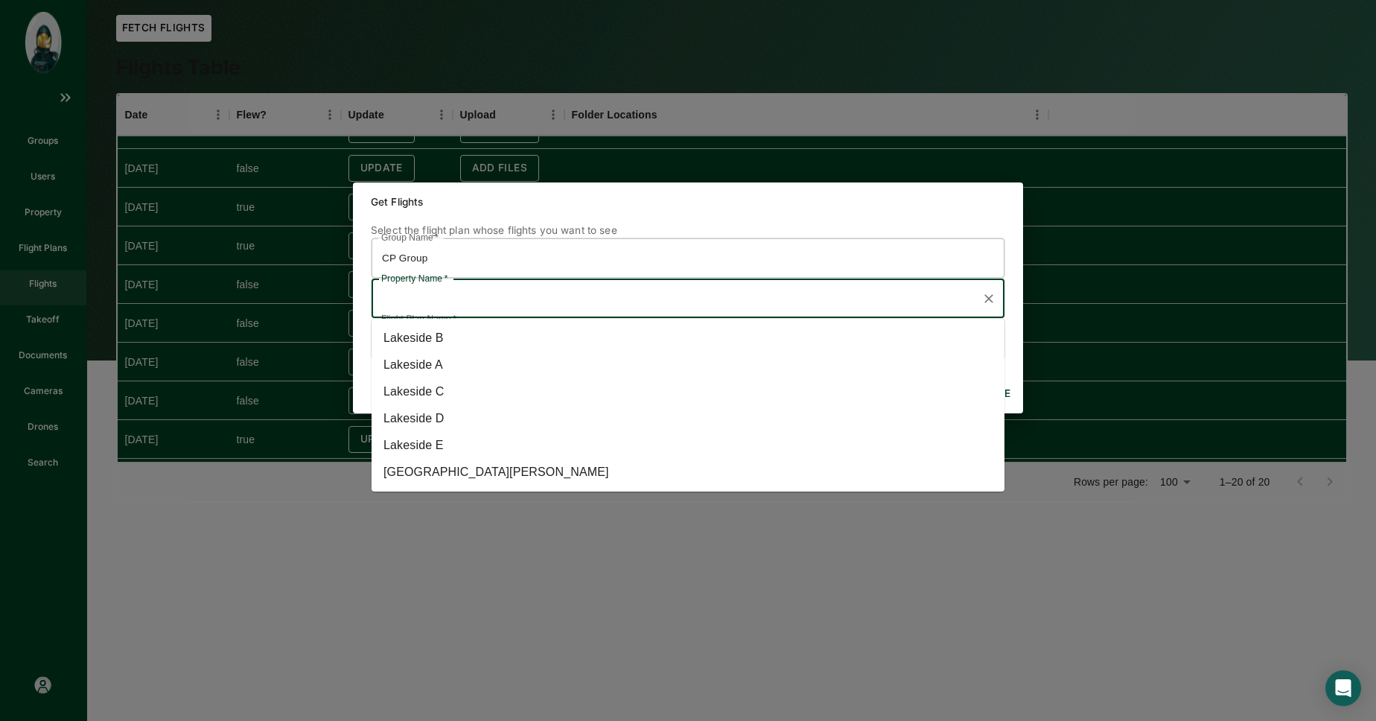
click at [500, 463] on li "One Overton Park" at bounding box center [688, 472] width 633 height 27
type input "One Overton Park"
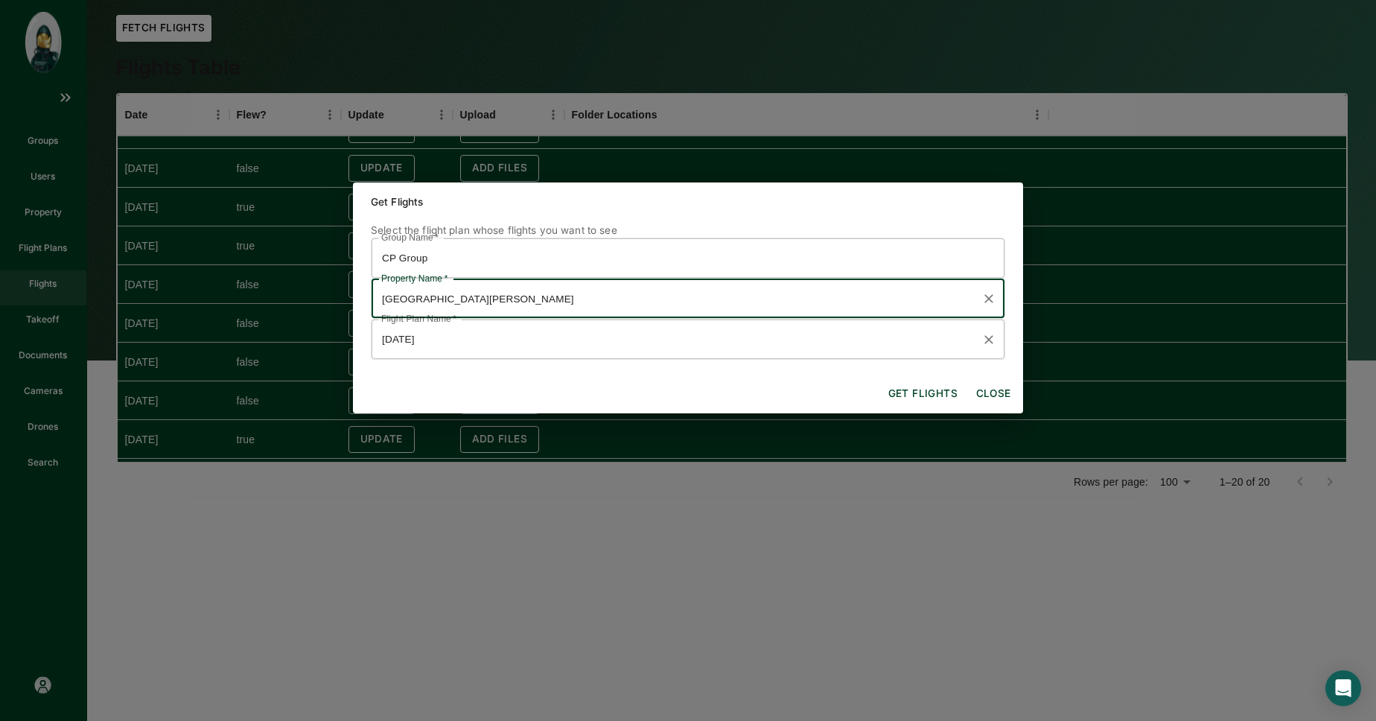
click at [591, 348] on input "Mar '25" at bounding box center [676, 339] width 597 height 26
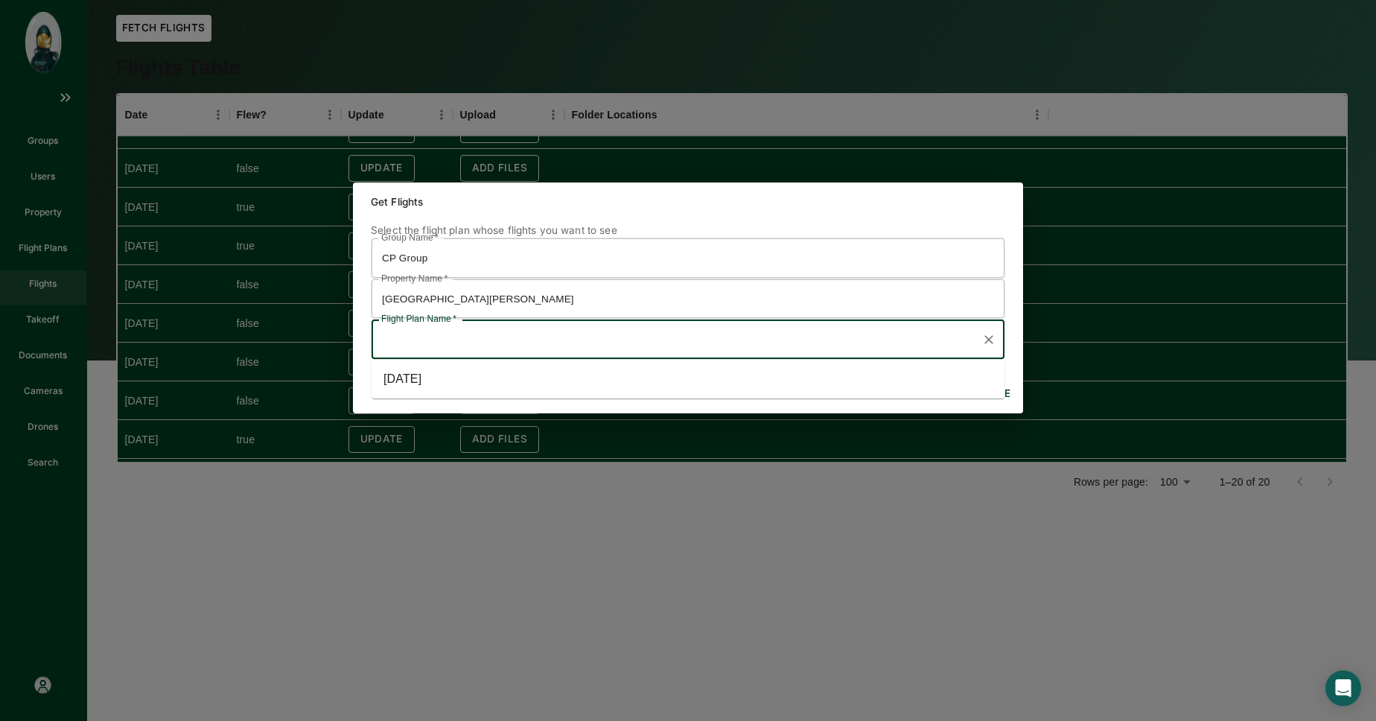
click at [565, 376] on li "Apr '25" at bounding box center [688, 379] width 633 height 27
type input "Apr '25"
click at [942, 394] on button "Get flights" at bounding box center [923, 394] width 81 height 27
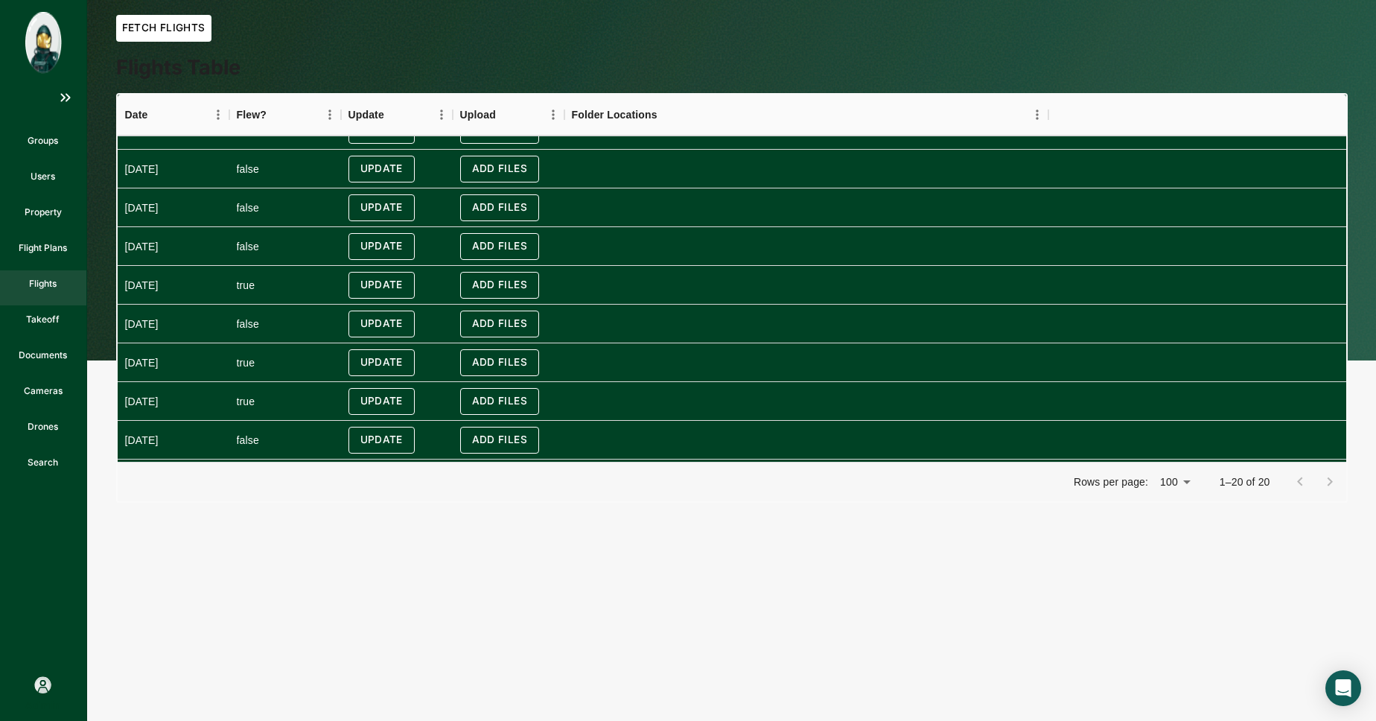
scroll to position [449, 0]
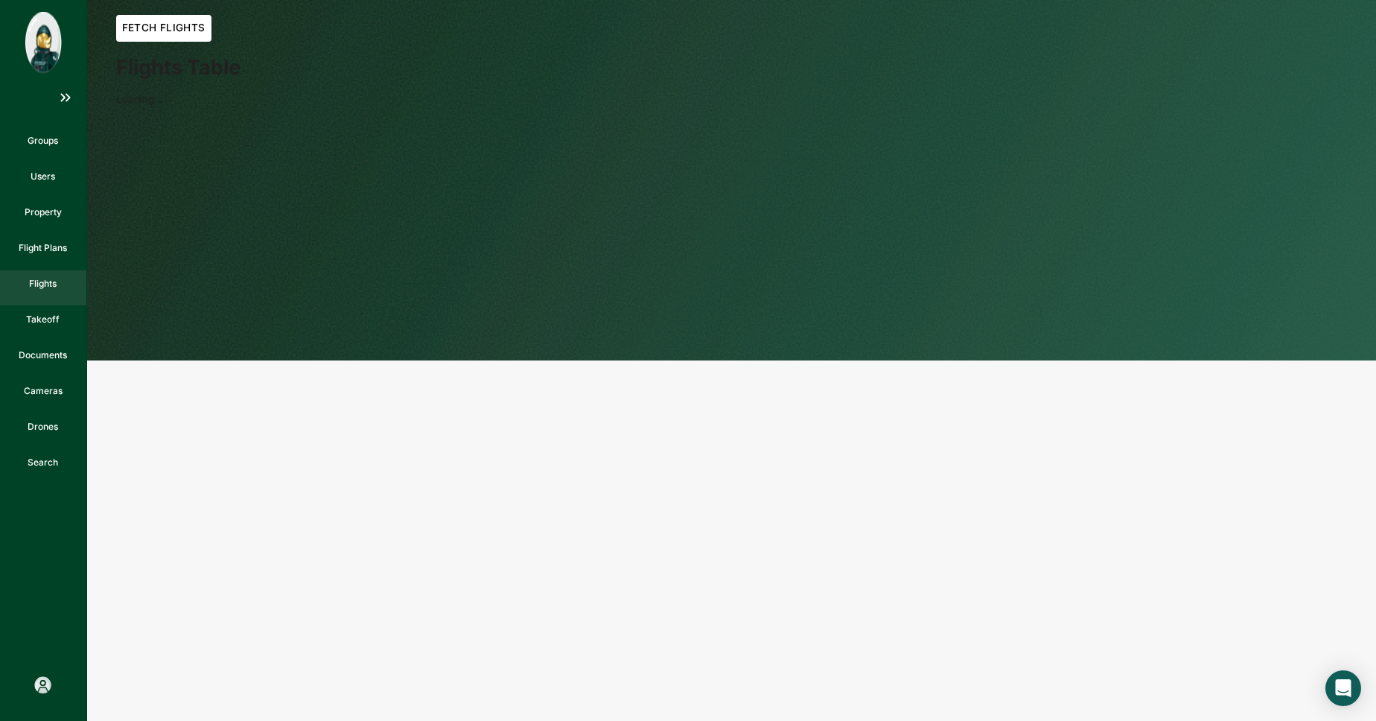
click at [155, 30] on button "Fetch Flights" at bounding box center [163, 28] width 95 height 27
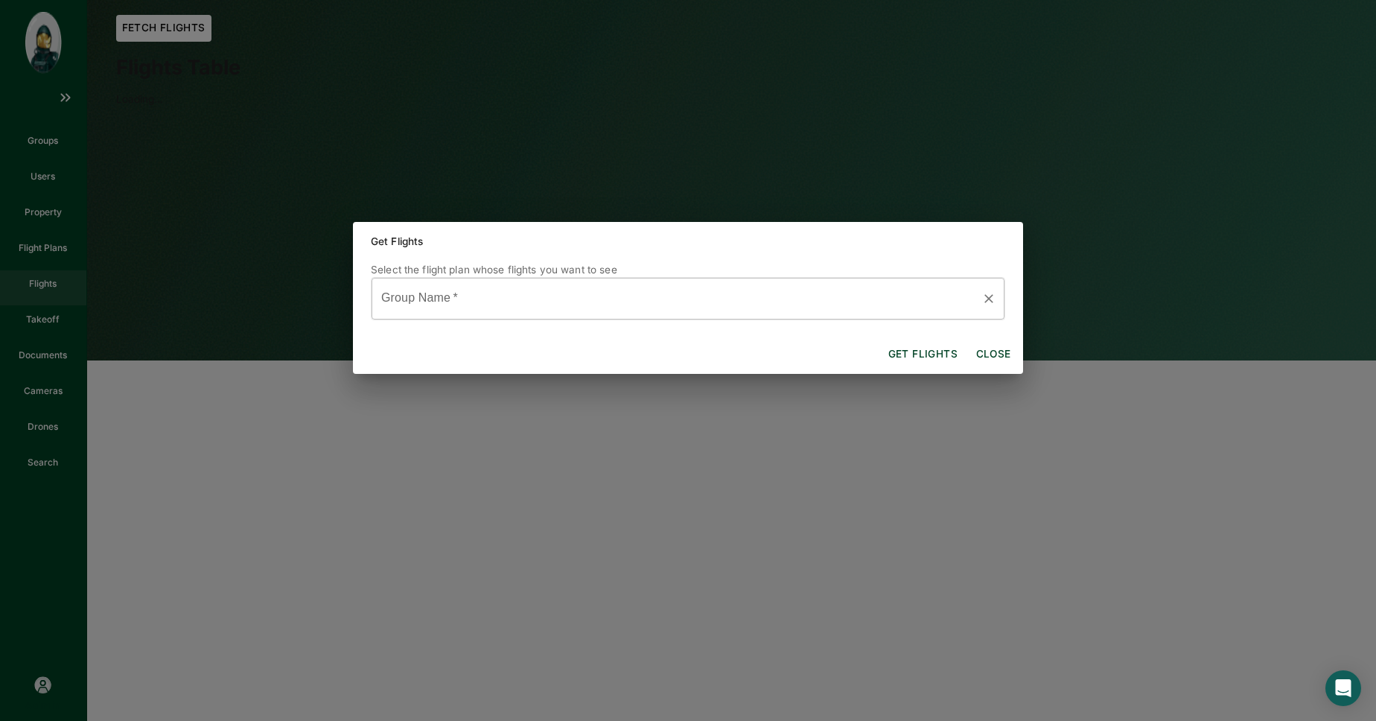
click at [503, 298] on input "Group Name   *" at bounding box center [676, 299] width 597 height 28
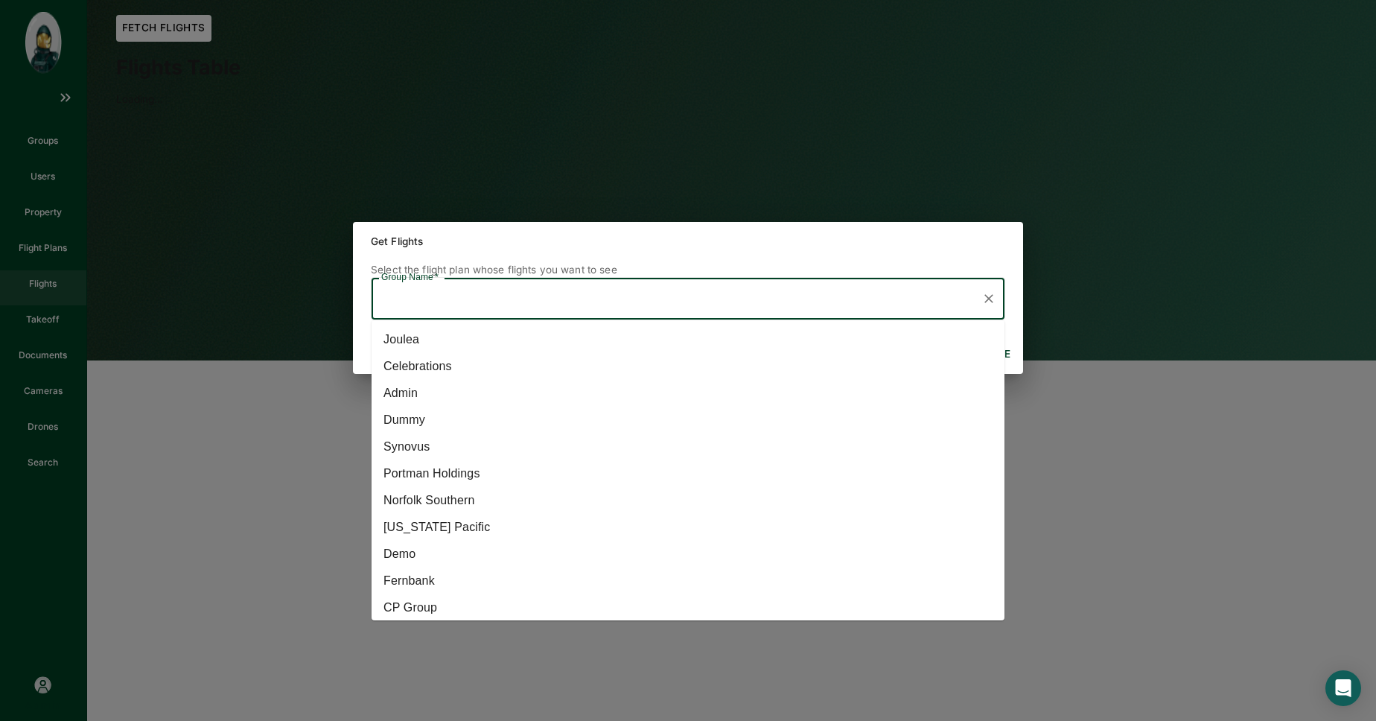
click at [457, 600] on li "CP Group" at bounding box center [688, 607] width 633 height 27
type input "CP Group"
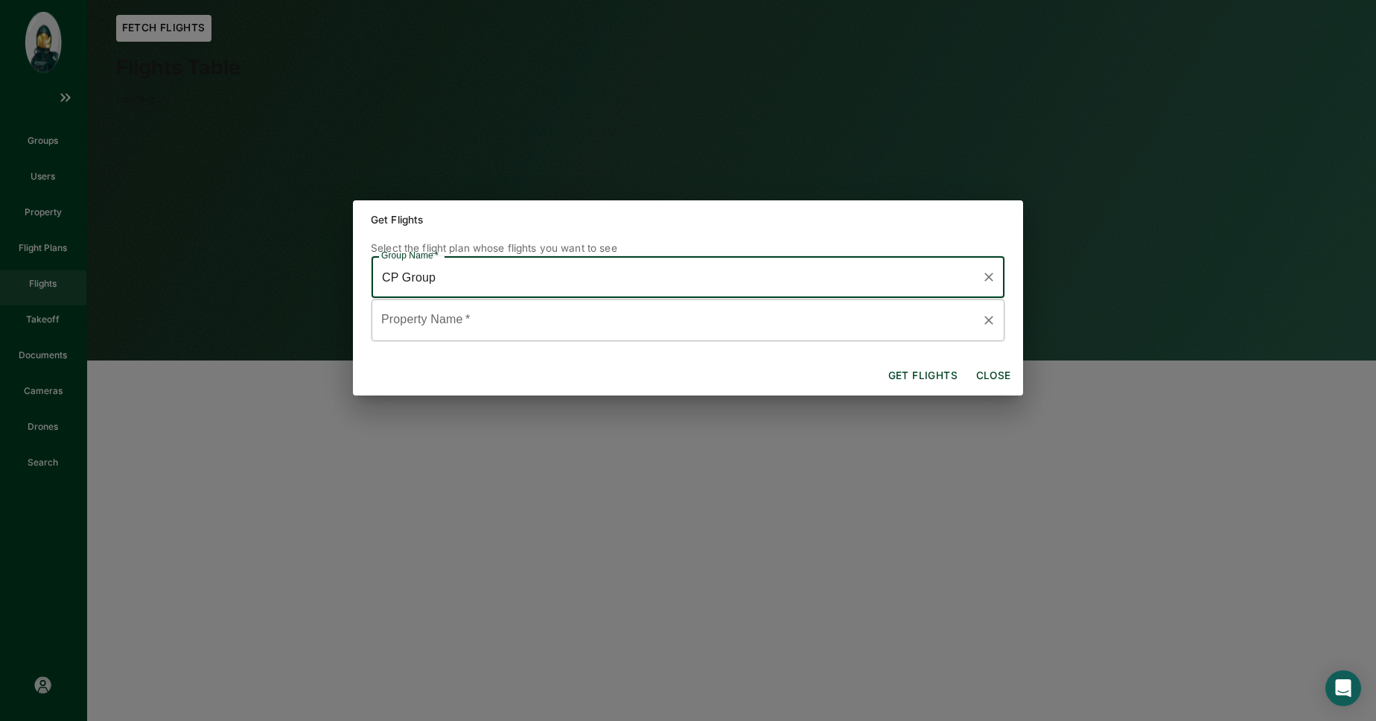
click at [492, 316] on input "Property Name   *" at bounding box center [676, 320] width 597 height 28
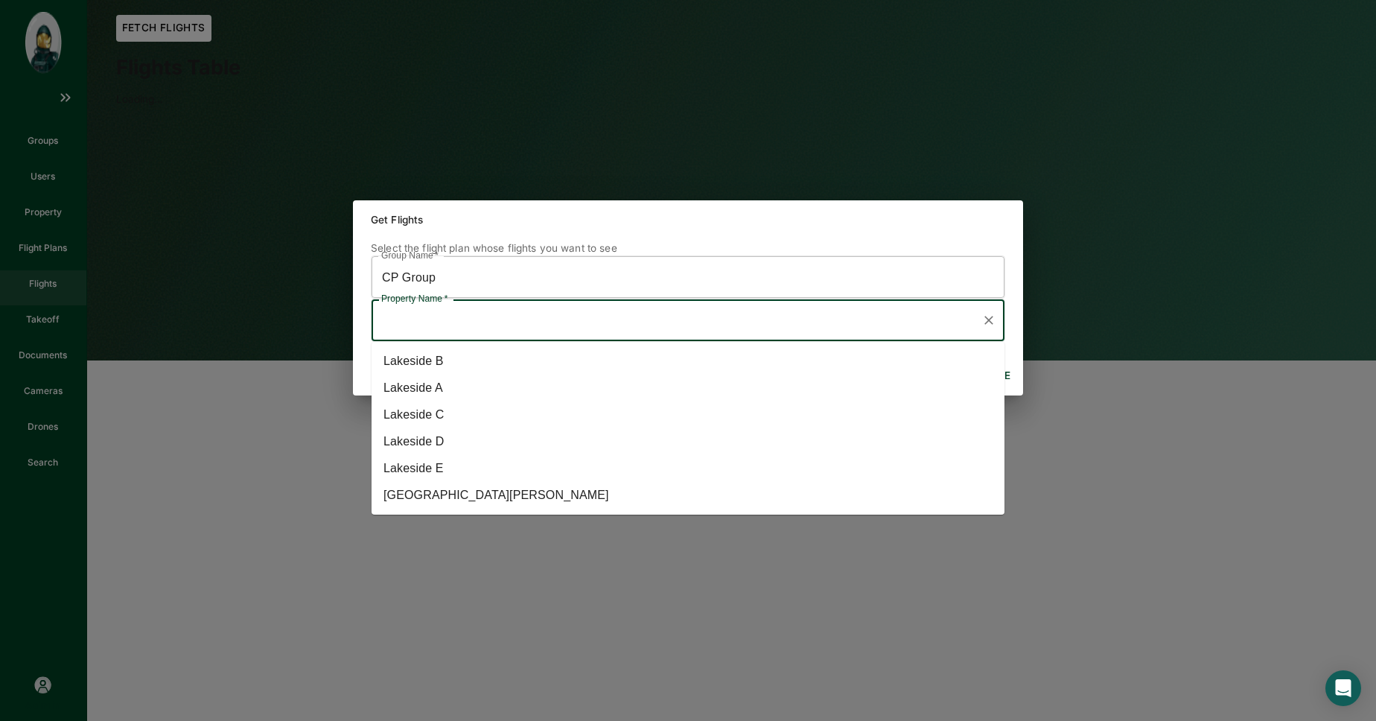
click at [481, 511] on ul "Lakeside B Lakeside A Lakeside C Lakeside D Lakeside E One Overton Park" at bounding box center [688, 428] width 633 height 173
click at [482, 498] on li "One Overton Park" at bounding box center [688, 495] width 633 height 27
type input "One Overton Park"
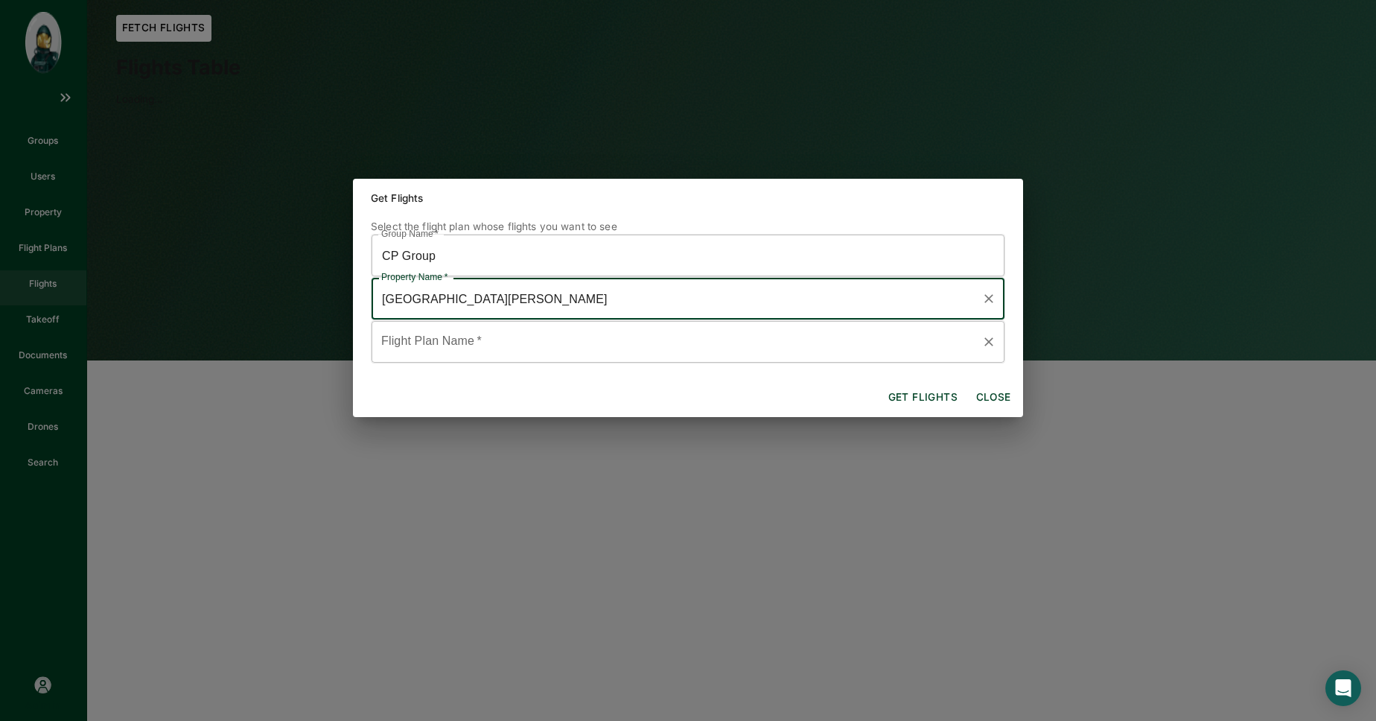
click at [489, 323] on div "Flight Plan Name   *" at bounding box center [688, 341] width 635 height 43
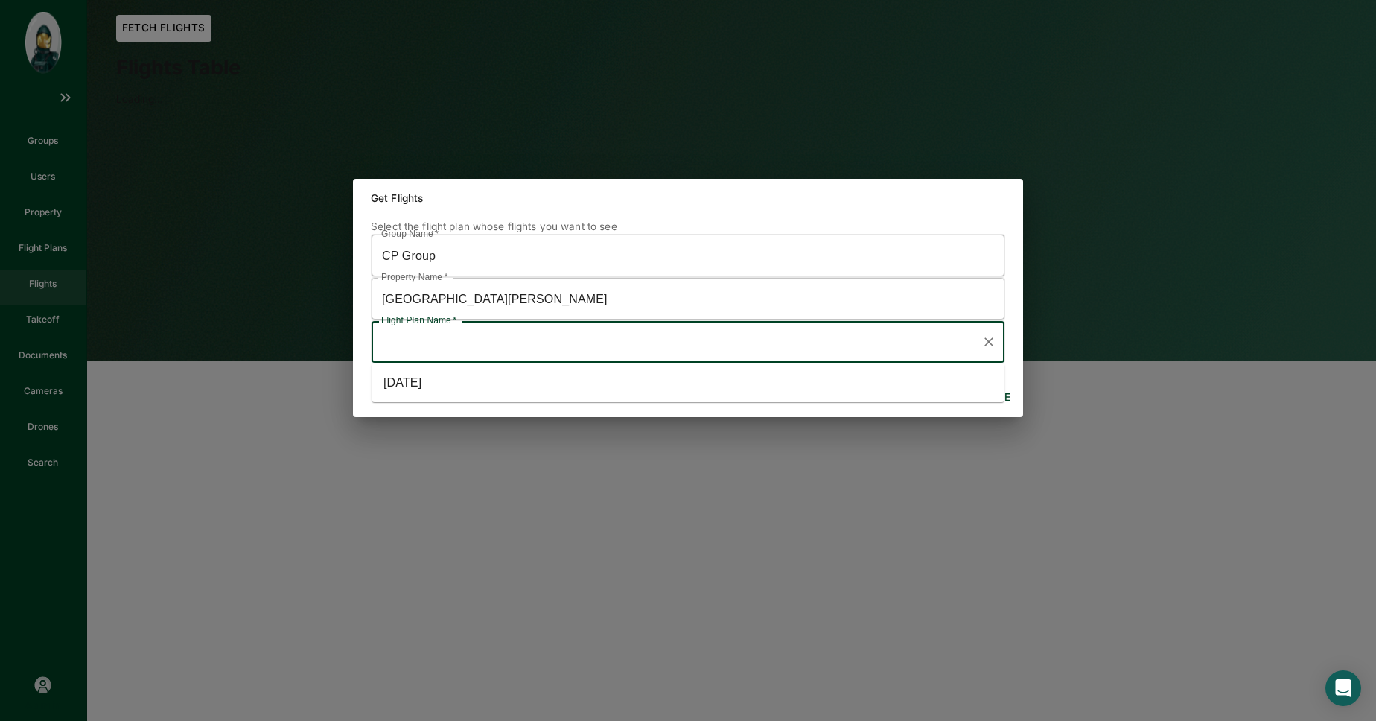
click at [489, 390] on li "Apr '25" at bounding box center [688, 382] width 633 height 27
type input "Apr '25"
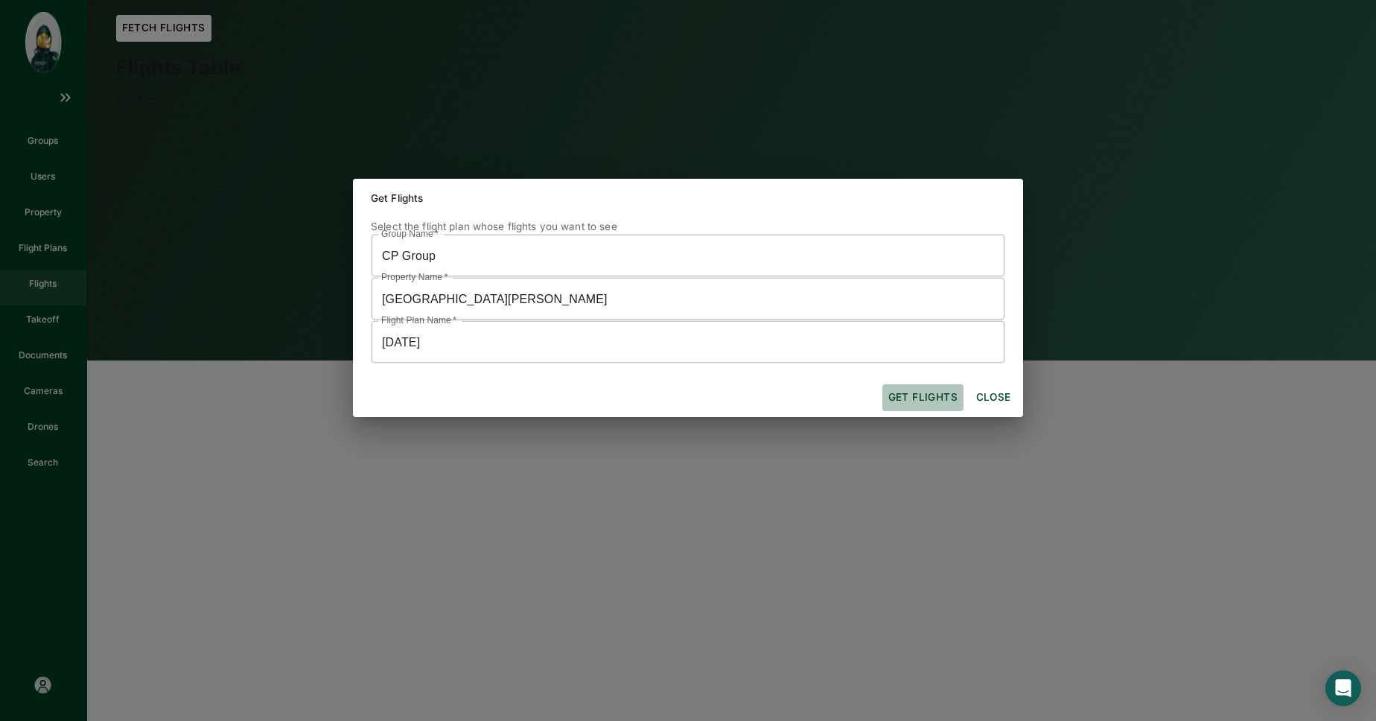
click at [926, 405] on button "Get flights" at bounding box center [923, 397] width 81 height 27
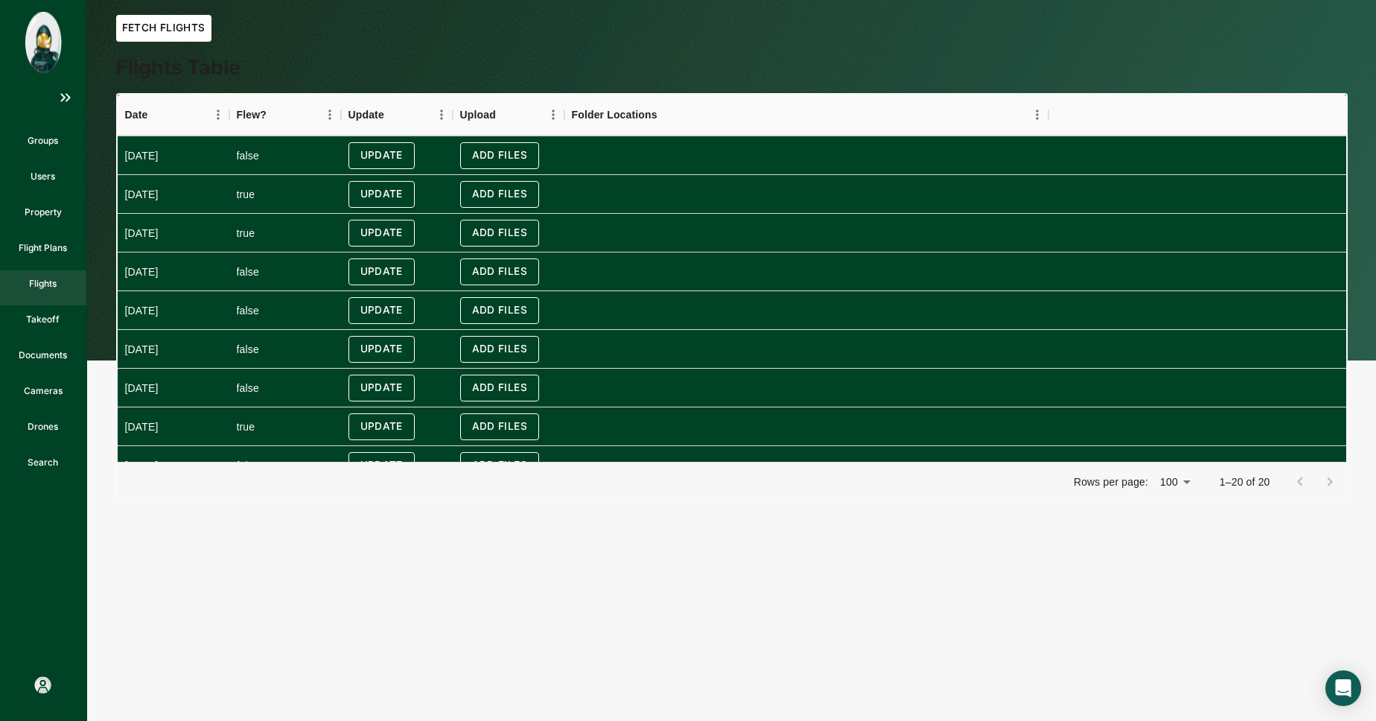
scroll to position [449, 0]
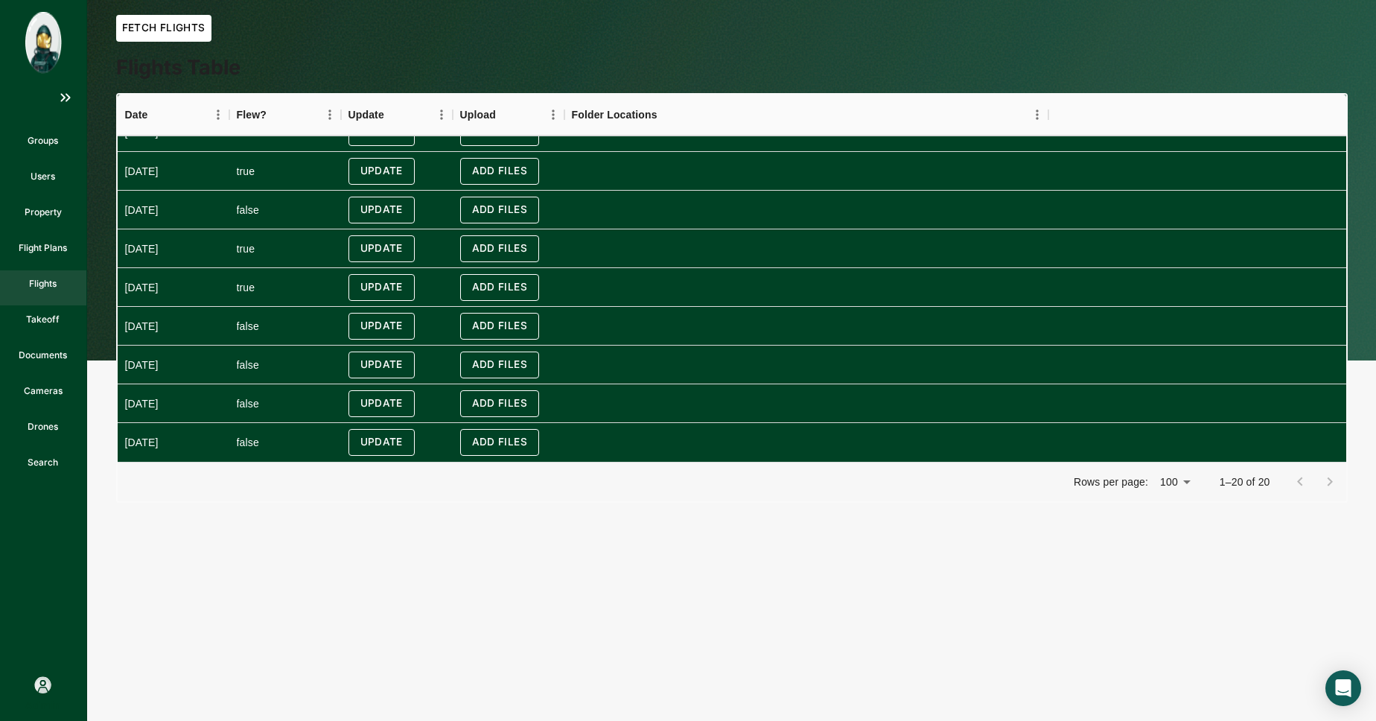
click at [416, 500] on div "Rows per page: 100 100 1–20 of 20" at bounding box center [732, 481] width 1229 height 39
